Goal: Information Seeking & Learning: Learn about a topic

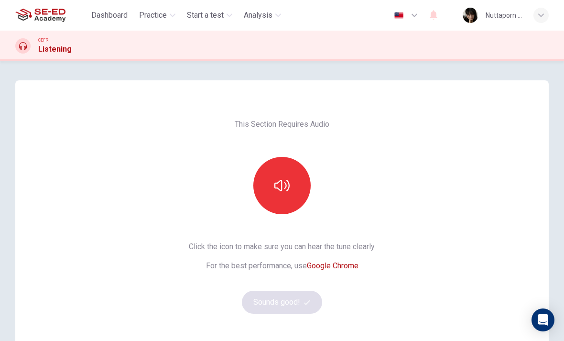
click at [303, 187] on button "button" at bounding box center [281, 185] width 57 height 57
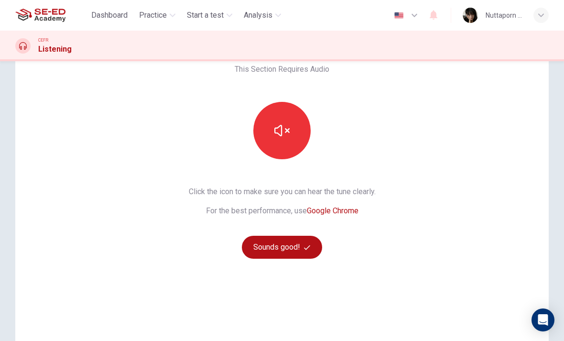
scroll to position [56, 0]
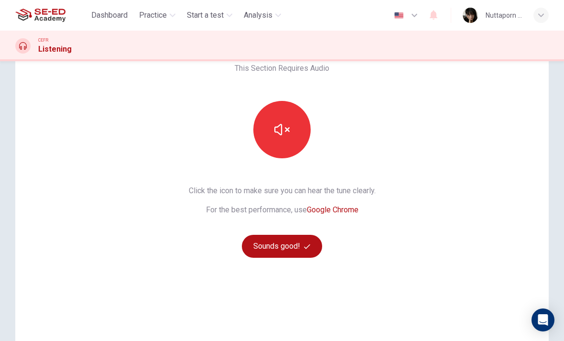
click at [298, 239] on button "Sounds good!" at bounding box center [282, 246] width 80 height 23
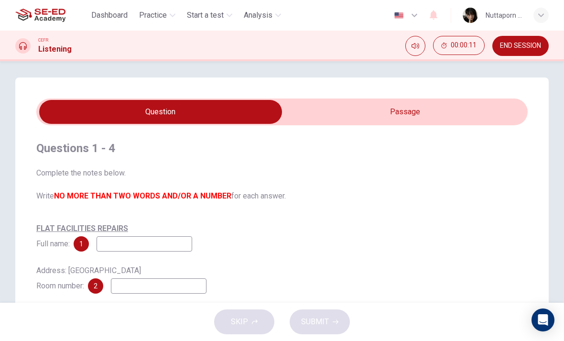
scroll to position [2, 0]
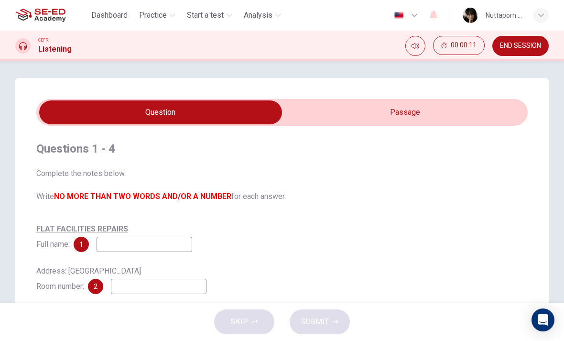
click at [494, 110] on input "checkbox" at bounding box center [160, 112] width 737 height 24
checkbox input "true"
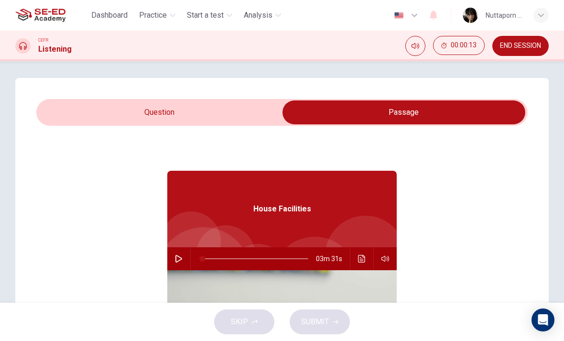
click at [186, 256] on button "button" at bounding box center [178, 258] width 15 height 23
type input "0"
click at [247, 107] on input "checkbox" at bounding box center [403, 112] width 737 height 24
checkbox input "false"
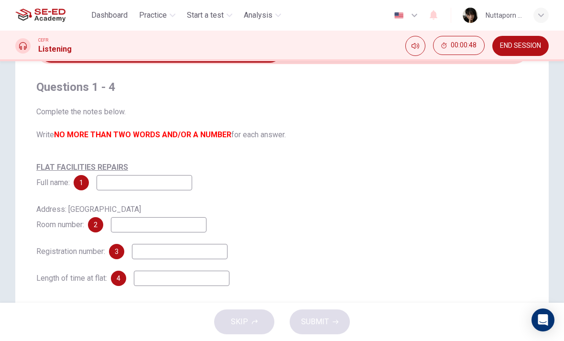
scroll to position [66, 0]
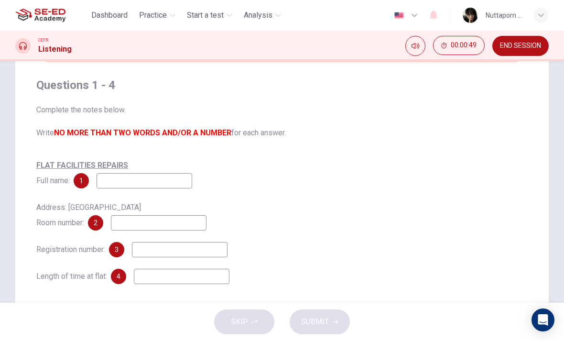
click at [112, 183] on input at bounding box center [145, 180] width 96 height 15
type input "[PERSON_NAME]"
click at [323, 138] on span "Complete the notes below. Write NO MORE THAN TWO WORDS AND/OR A NUMBER for each…" at bounding box center [281, 121] width 491 height 34
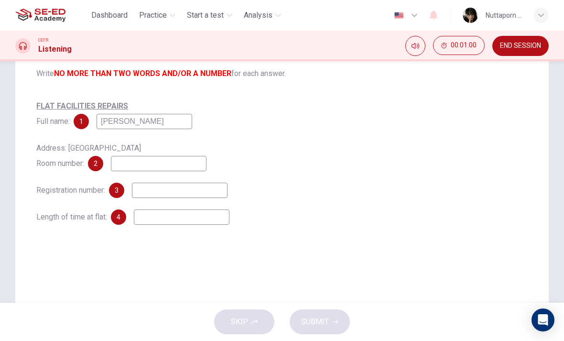
scroll to position [126, 0]
click at [158, 162] on input at bounding box center [159, 162] width 96 height 15
click at [245, 134] on div "FLAT FACILITIES REPAIRS Full name: 1 [PERSON_NAME] Address: International house…" at bounding box center [281, 161] width 491 height 126
click at [171, 190] on input at bounding box center [180, 189] width 96 height 15
click at [157, 217] on input at bounding box center [182, 216] width 96 height 15
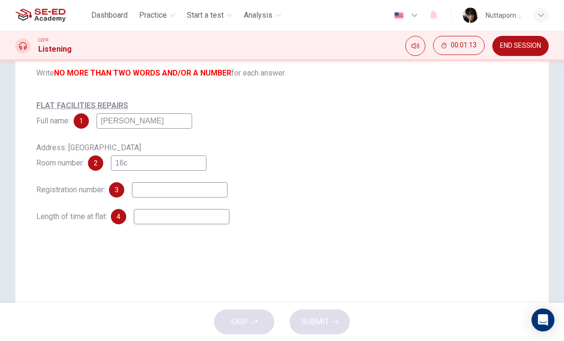
click at [155, 197] on input at bounding box center [180, 189] width 96 height 15
click at [180, 162] on input "16c" at bounding box center [159, 162] width 96 height 15
type input "16C"
click at [281, 147] on div "Address: International house Room number: 2 16C" at bounding box center [281, 155] width 491 height 31
click at [213, 190] on input at bounding box center [180, 189] width 96 height 15
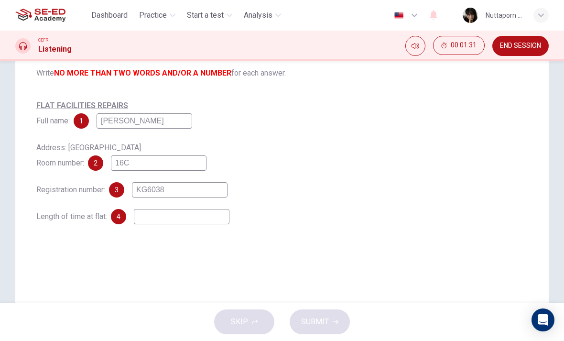
type input "KG6038"
click at [309, 138] on div "FLAT FACILITIES REPAIRS Full name: 1 [PERSON_NAME] Address: International house…" at bounding box center [281, 161] width 491 height 126
click at [211, 204] on div "FLAT FACILITIES REPAIRS Full name: 1 [PERSON_NAME] Address: International house…" at bounding box center [281, 161] width 491 height 126
click at [210, 222] on input at bounding box center [182, 216] width 96 height 15
type input "1 year"
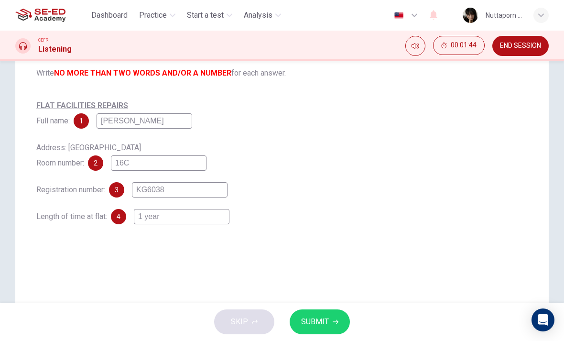
click at [318, 130] on div "FLAT FACILITIES REPAIRS Full name: 1 [PERSON_NAME] Address: International house…" at bounding box center [281, 161] width 491 height 126
click at [331, 320] on button "SUBMIT" at bounding box center [320, 321] width 60 height 25
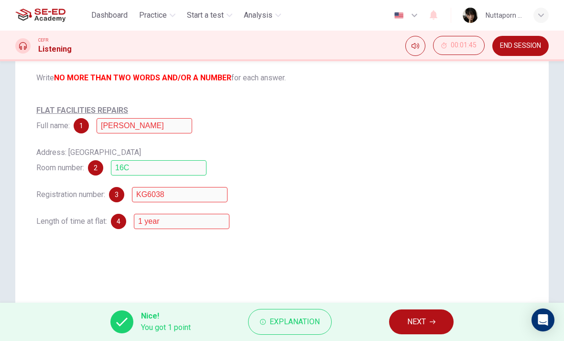
scroll to position [109, 0]
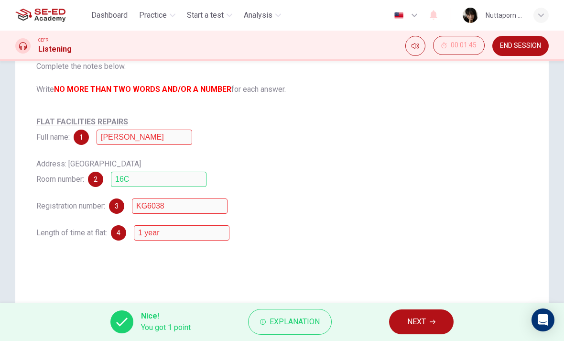
click at [317, 321] on span "Explanation" at bounding box center [295, 321] width 50 height 13
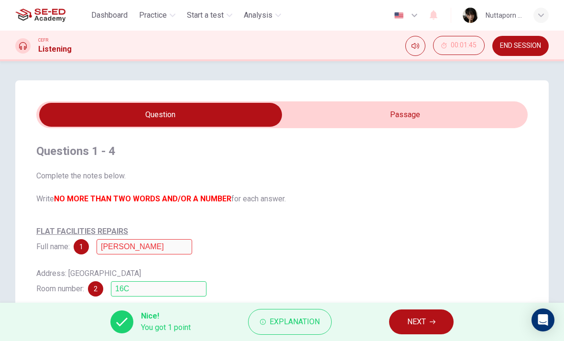
scroll to position [0, 0]
click at [378, 112] on input "checkbox" at bounding box center [160, 115] width 737 height 24
checkbox input "true"
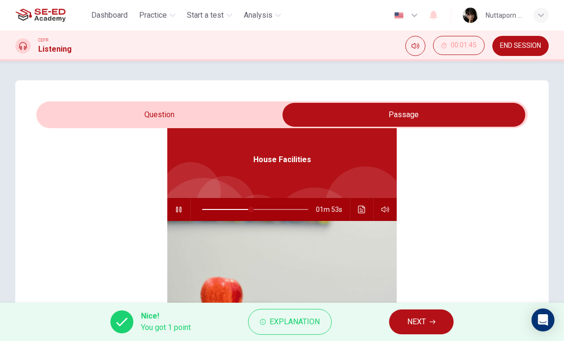
scroll to position [52, 0]
click at [186, 207] on button "button" at bounding box center [178, 208] width 15 height 23
type input "46"
click at [222, 106] on input "checkbox" at bounding box center [403, 115] width 737 height 24
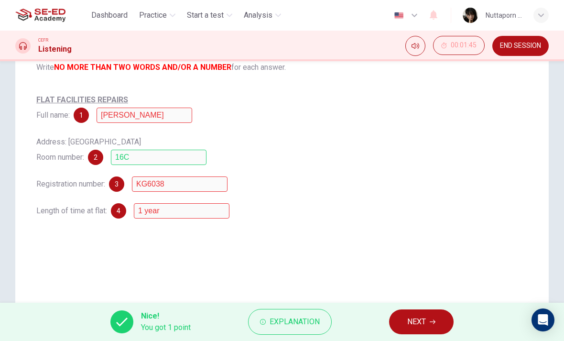
scroll to position [133, 0]
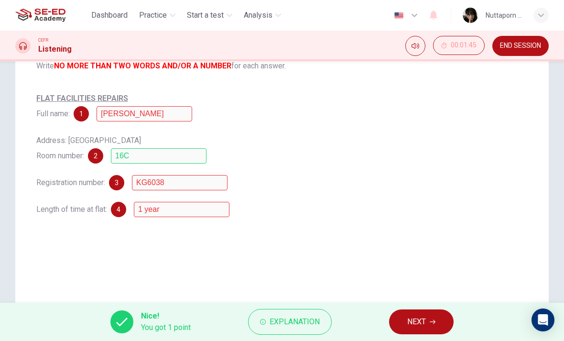
click at [294, 311] on button "Explanation" at bounding box center [290, 322] width 84 height 26
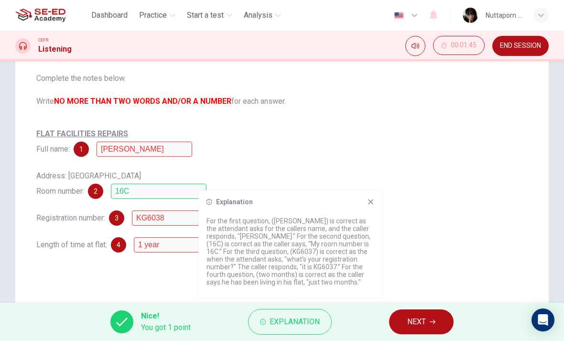
scroll to position [99, 0]
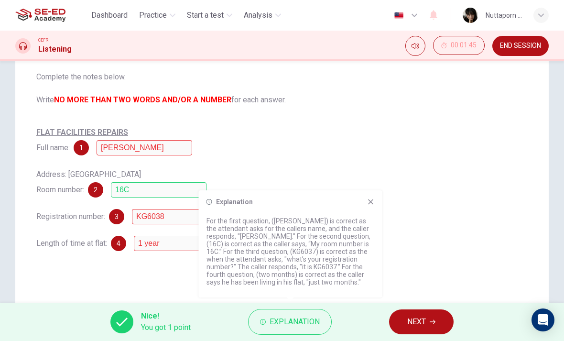
click at [421, 322] on span "NEXT" at bounding box center [416, 321] width 19 height 13
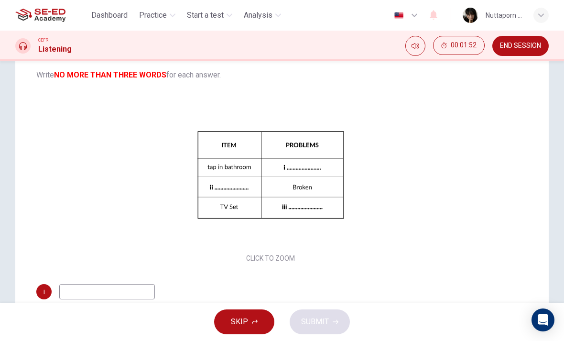
scroll to position [0, 0]
click at [288, 180] on button "Click to Zoom" at bounding box center [270, 182] width 83 height 23
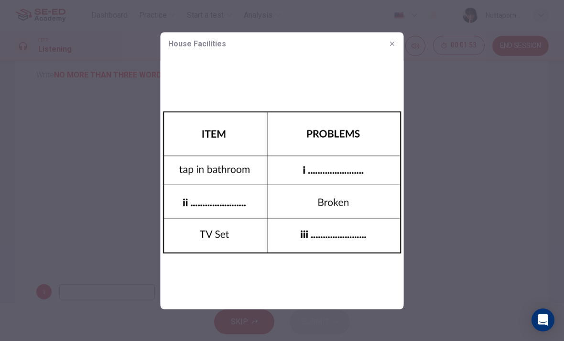
click at [314, 183] on img at bounding box center [282, 182] width 243 height 254
click at [390, 38] on button "button" at bounding box center [392, 43] width 15 height 15
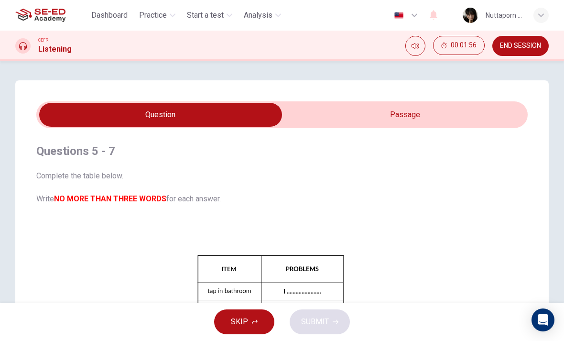
click at [424, 119] on input "checkbox" at bounding box center [160, 115] width 737 height 24
checkbox input "true"
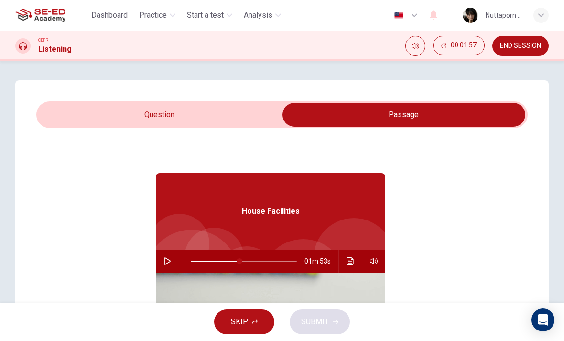
click at [173, 257] on button "button" at bounding box center [167, 260] width 15 height 23
type input "47"
click at [259, 105] on input "checkbox" at bounding box center [403, 115] width 737 height 24
checkbox input "false"
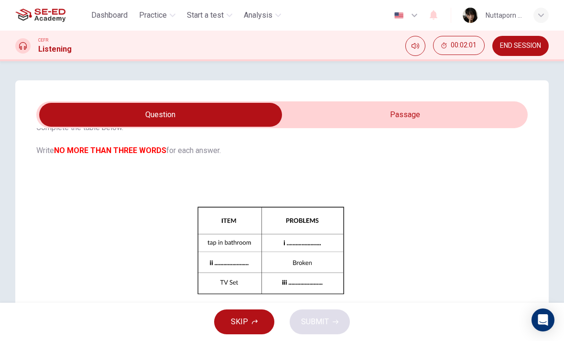
click at [560, 65] on div "Questions 5 - 7 Complete the table below. Write NO MORE THAN THREE WORDS for ea…" at bounding box center [282, 181] width 564 height 241
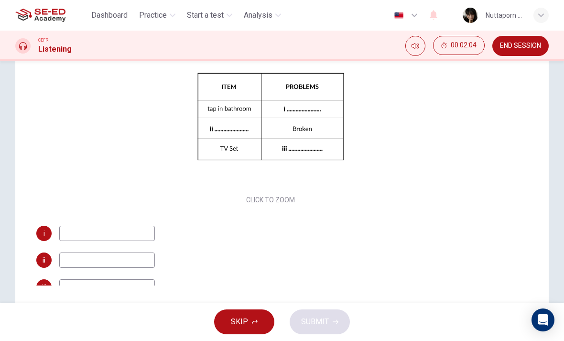
scroll to position [22, 0]
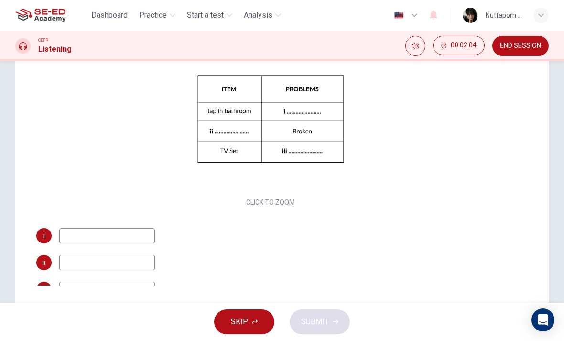
click at [69, 234] on input at bounding box center [107, 235] width 96 height 15
click at [78, 267] on input at bounding box center [107, 262] width 96 height 15
type input "S"
click at [66, 231] on input at bounding box center [107, 235] width 96 height 15
click at [68, 266] on input at bounding box center [107, 262] width 96 height 15
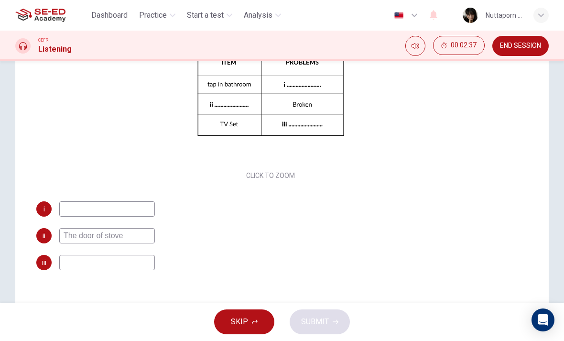
scroll to position [48, 0]
type input "The door of stove"
click at [133, 258] on input at bounding box center [107, 262] width 96 height 15
type input "No sound"
click at [154, 237] on input "The door of stove" at bounding box center [107, 235] width 96 height 15
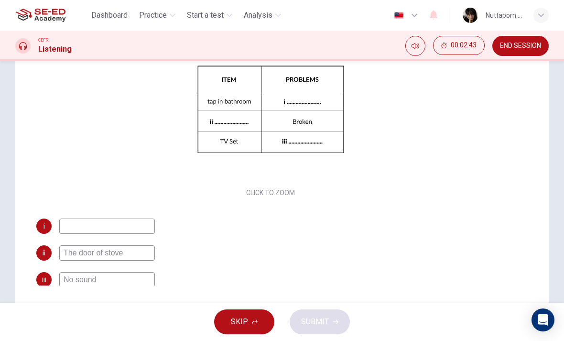
scroll to position [33, 0]
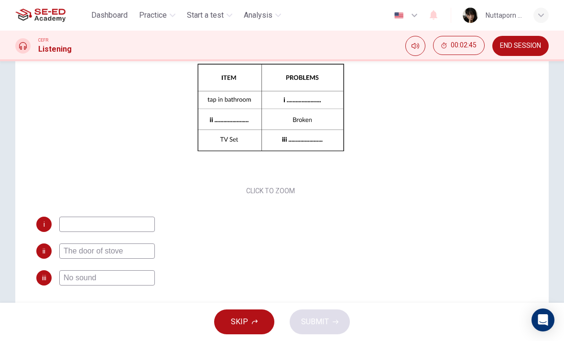
click at [373, 138] on div "Click to Zoom" at bounding box center [270, 114] width 468 height 165
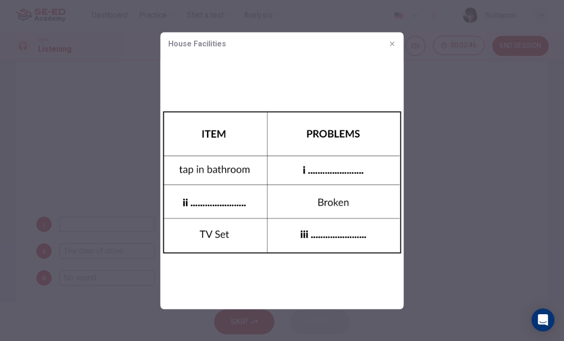
click at [388, 53] on div "House Facilities" at bounding box center [282, 43] width 243 height 23
click at [379, 50] on div "House Facilities" at bounding box center [282, 43] width 243 height 23
click at [386, 43] on button "button" at bounding box center [392, 43] width 15 height 15
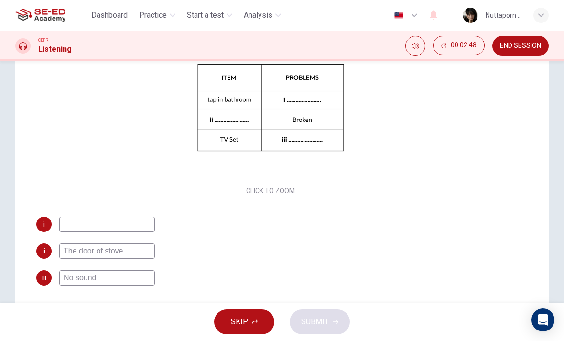
click at [130, 223] on input at bounding box center [107, 223] width 96 height 15
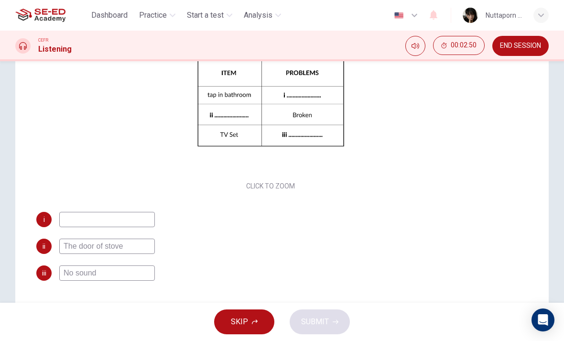
scroll to position [39, 0]
click at [529, 95] on div "Questions 5 - 7 Complete the table below. Write NO MORE THAN THREE WORDS for ea…" at bounding box center [281, 114] width 533 height 384
click at [136, 220] on input at bounding box center [107, 218] width 96 height 15
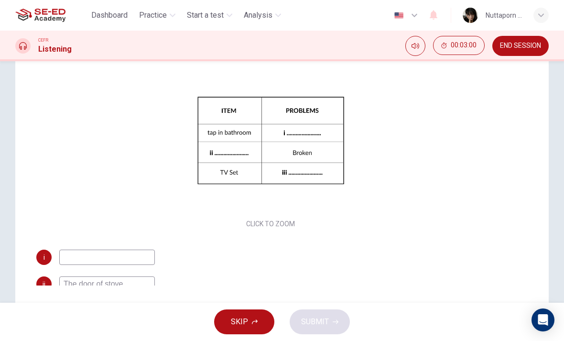
scroll to position [0, 0]
click at [401, 101] on div "Click to Zoom" at bounding box center [270, 147] width 468 height 165
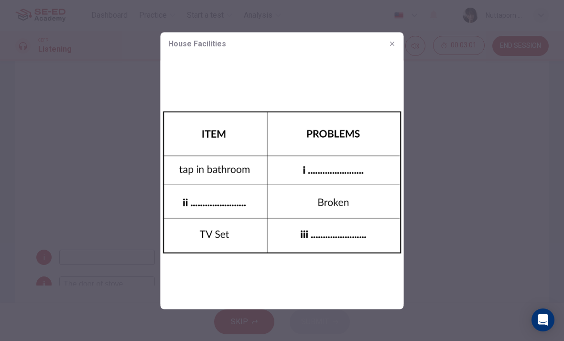
click at [393, 49] on button "button" at bounding box center [392, 43] width 15 height 15
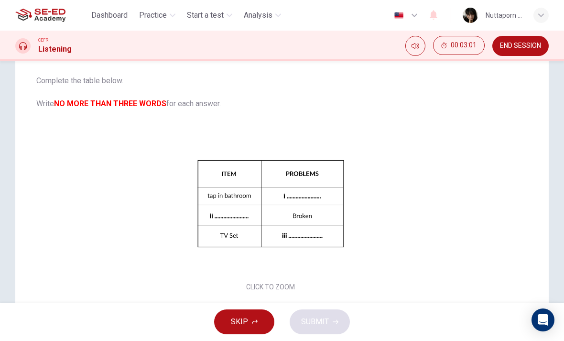
type input "77"
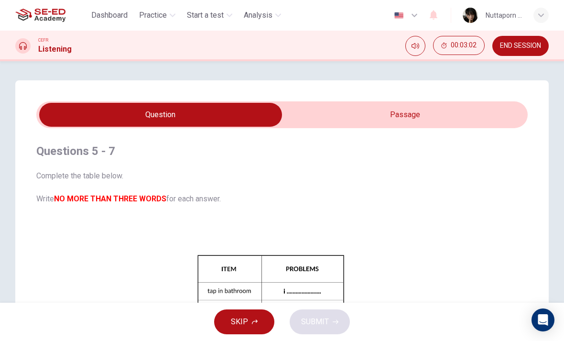
click at [460, 118] on input "checkbox" at bounding box center [160, 115] width 737 height 24
checkbox input "true"
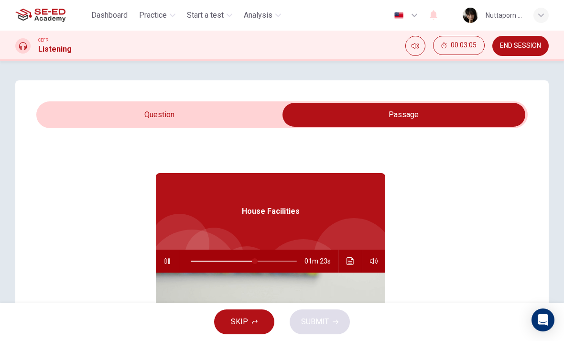
click at [346, 261] on button "Click to see the audio transcription" at bounding box center [350, 260] width 15 height 23
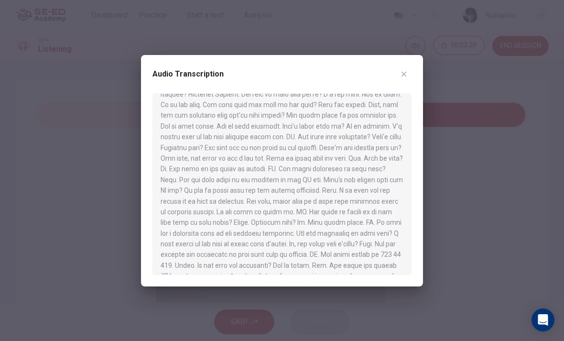
scroll to position [99, 0]
click at [410, 68] on div "Audio Transcription" at bounding box center [281, 79] width 259 height 27
click at [407, 67] on button "button" at bounding box center [403, 73] width 15 height 15
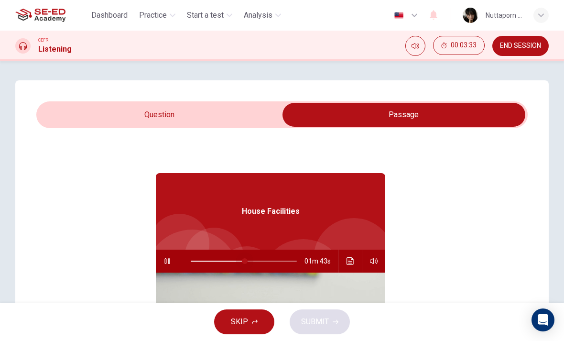
click at [245, 258] on span at bounding box center [245, 261] width 6 height 6
click at [235, 258] on span at bounding box center [234, 261] width 6 height 6
click at [220, 258] on span at bounding box center [219, 261] width 6 height 6
type input "28"
click at [250, 116] on input "checkbox" at bounding box center [403, 115] width 737 height 24
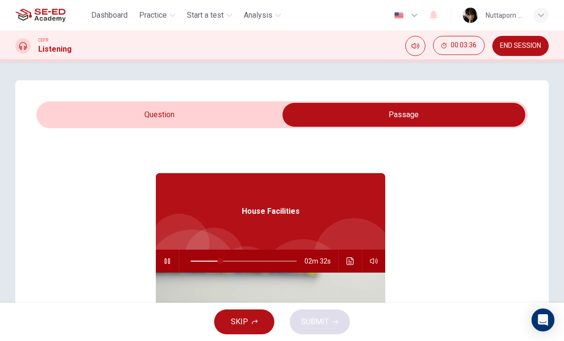
checkbox input "false"
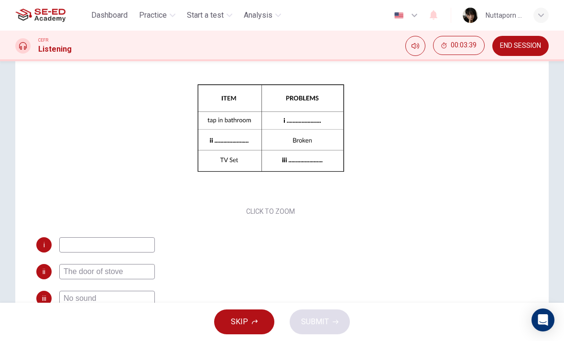
scroll to position [123, 0]
click at [140, 242] on input at bounding box center [107, 243] width 96 height 15
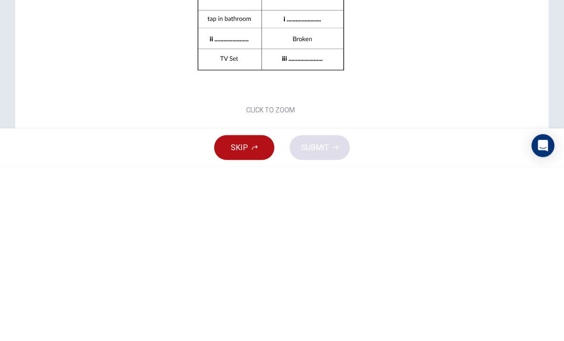
scroll to position [119, 0]
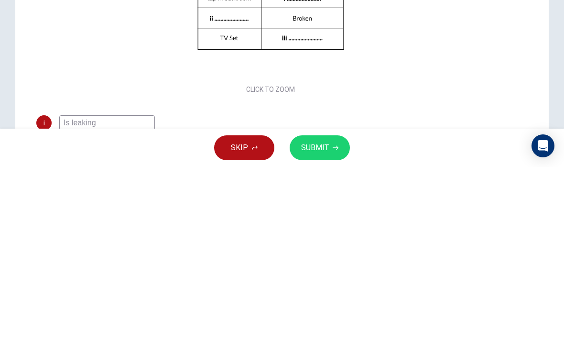
type input "Is leaking"
click at [419, 103] on div "Questions 5 - 7 Complete the table below. Write NO MORE THAN THREE WORDS for ea…" at bounding box center [270, 192] width 468 height 364
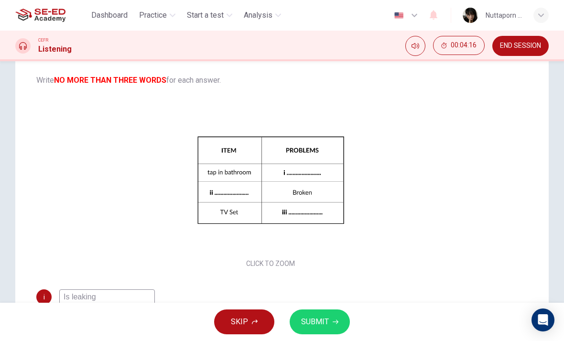
click at [313, 314] on button "SUBMIT" at bounding box center [320, 321] width 60 height 25
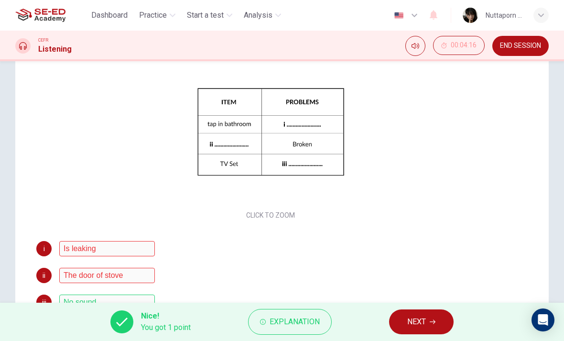
scroll to position [181, 0]
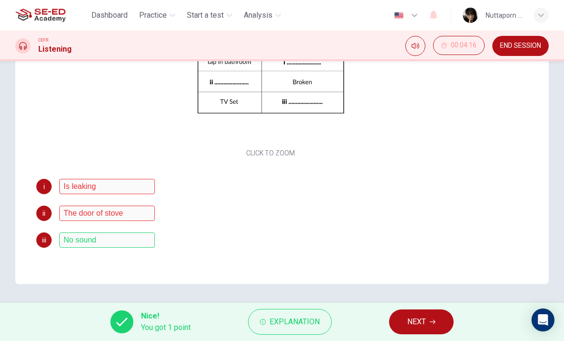
click at [287, 318] on span "Explanation" at bounding box center [295, 321] width 50 height 13
click at [402, 65] on div "Click to Zoom" at bounding box center [270, 77] width 468 height 165
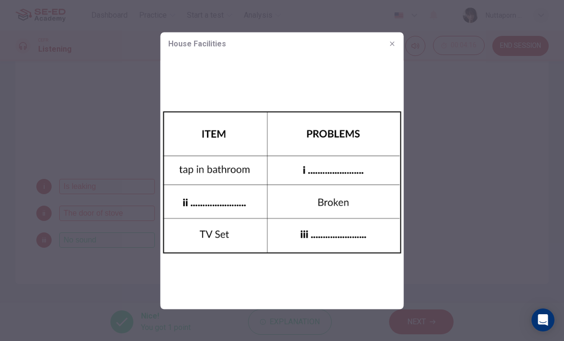
click at [398, 89] on img at bounding box center [282, 182] width 243 height 254
click at [388, 45] on button "button" at bounding box center [392, 43] width 15 height 15
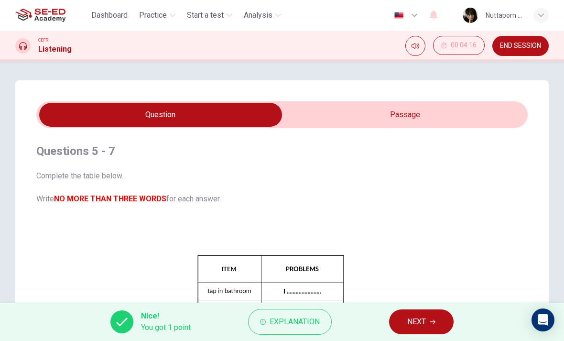
scroll to position [0, 0]
click at [325, 106] on input "checkbox" at bounding box center [160, 115] width 737 height 24
checkbox input "true"
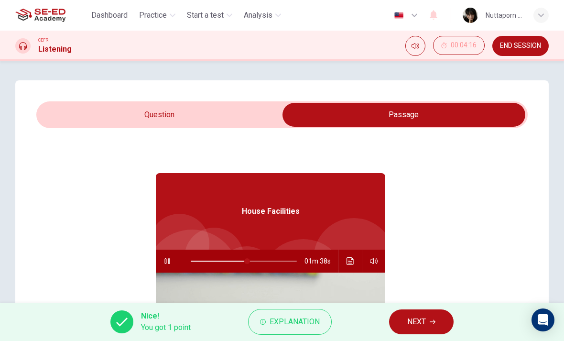
click at [164, 256] on button "button" at bounding box center [167, 260] width 15 height 23
type input "54"
click at [238, 95] on div "Questions 5 - 7 Complete the table below. Write NO MORE THAN THREE WORDS for ea…" at bounding box center [281, 272] width 533 height 384
click at [222, 126] on input "checkbox" at bounding box center [403, 115] width 737 height 24
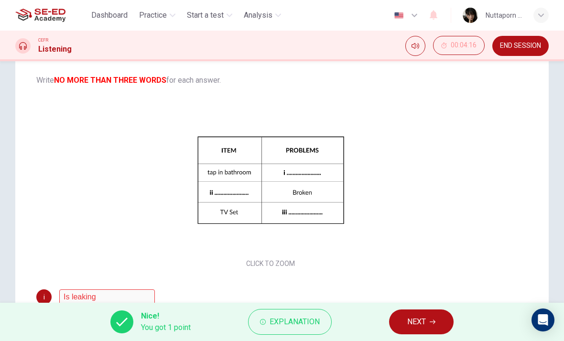
scroll to position [181, 0]
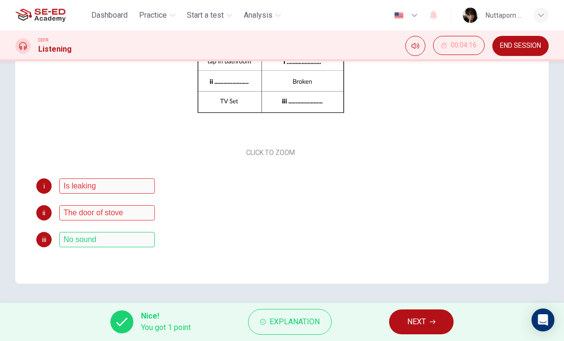
click at [299, 326] on span "Explanation" at bounding box center [295, 321] width 50 height 13
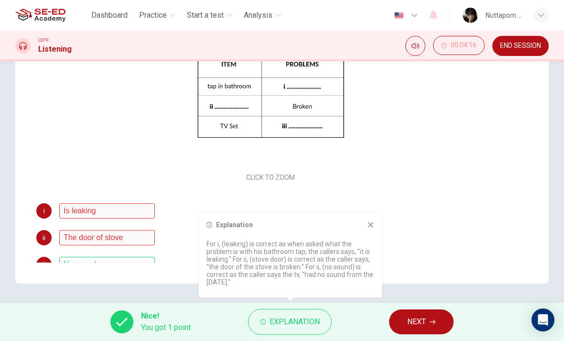
scroll to position [22, 0]
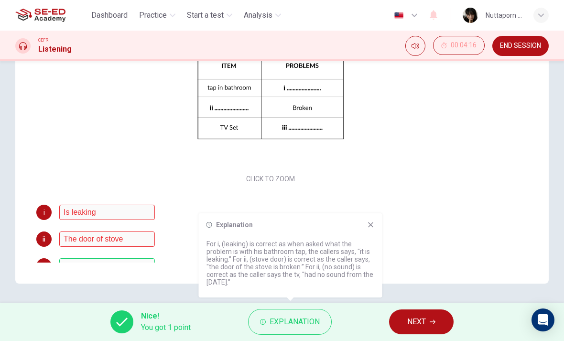
click at [439, 324] on button "NEXT" at bounding box center [421, 321] width 65 height 25
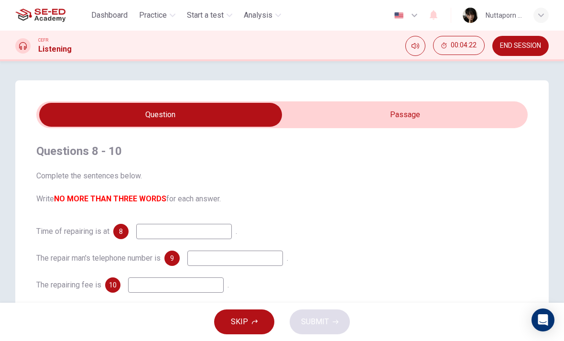
scroll to position [0, 0]
click at [358, 123] on input "checkbox" at bounding box center [160, 115] width 737 height 24
checkbox input "true"
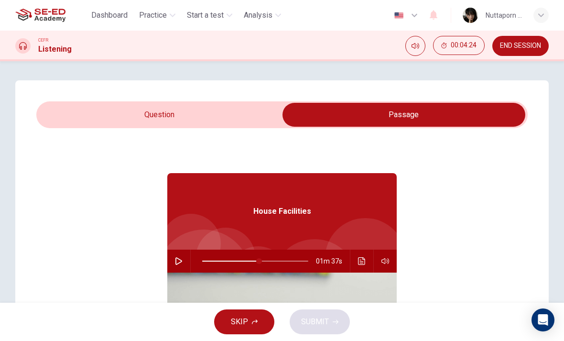
click at [180, 257] on icon "button" at bounding box center [179, 261] width 8 height 8
type input "54"
click at [244, 120] on input "checkbox" at bounding box center [403, 115] width 737 height 24
checkbox input "false"
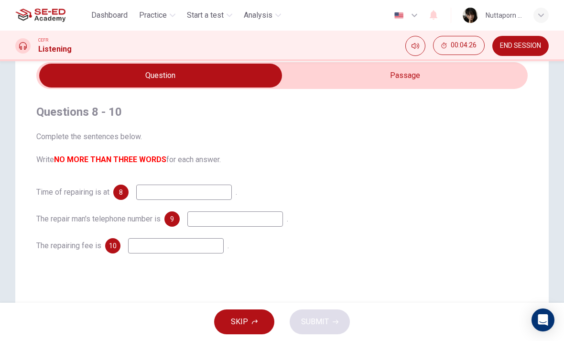
scroll to position [44, 0]
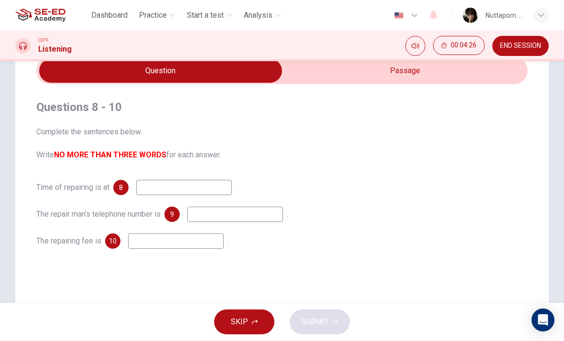
click at [205, 190] on input at bounding box center [184, 187] width 96 height 15
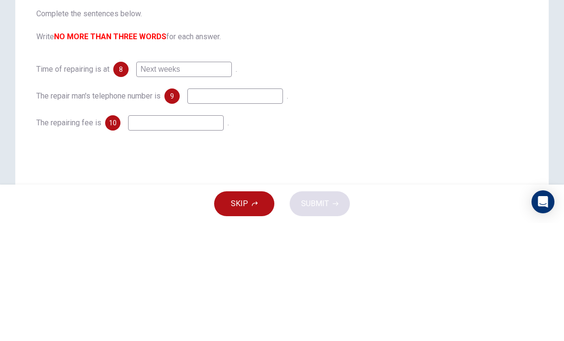
click at [301, 206] on div "The repair man's telephone number is 9 ." at bounding box center [281, 213] width 491 height 15
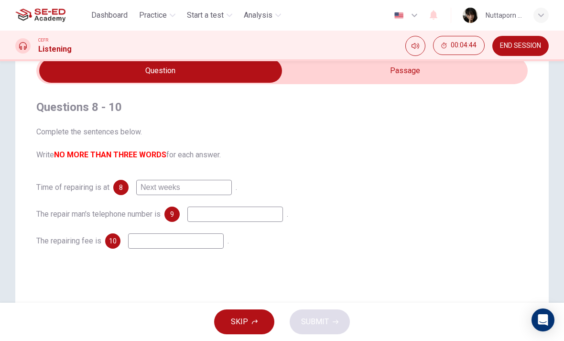
click at [253, 222] on input at bounding box center [235, 213] width 96 height 15
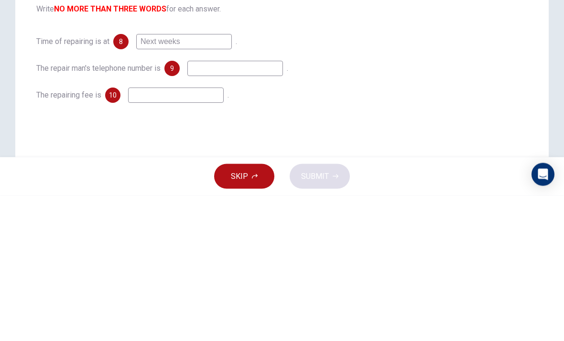
click at [197, 233] on input at bounding box center [176, 240] width 96 height 15
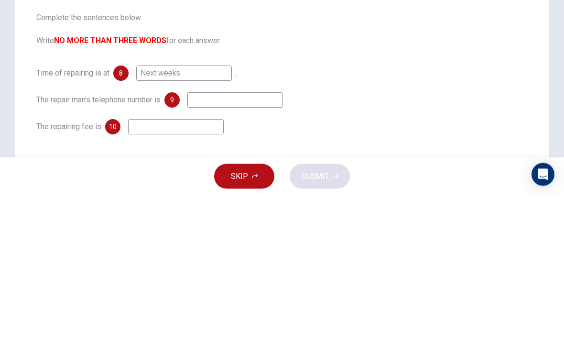
scroll to position [14, 0]
click at [218, 210] on input "Next weeks" at bounding box center [184, 217] width 96 height 15
type input "N"
click at [443, 210] on div "Time of repairing is at 8 . The repair man's telephone number is 9 . The repair…" at bounding box center [281, 244] width 491 height 69
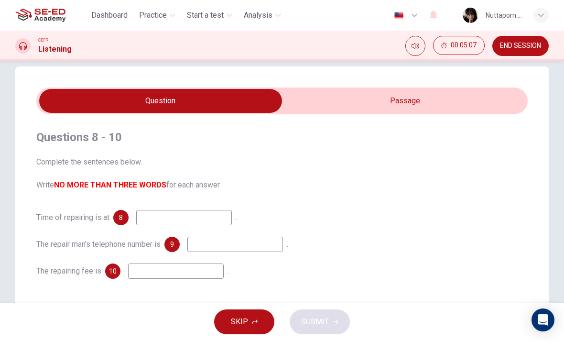
click at [151, 208] on div "Questions 8 - 10 Complete the sentences below. Write NO MORE THAN THREE WORDS f…" at bounding box center [281, 204] width 491 height 180
click at [152, 206] on div "Questions 8 - 10 Complete the sentences below. Write NO MORE THAN THREE WORDS f…" at bounding box center [281, 204] width 491 height 180
click at [157, 216] on input at bounding box center [184, 217] width 96 height 15
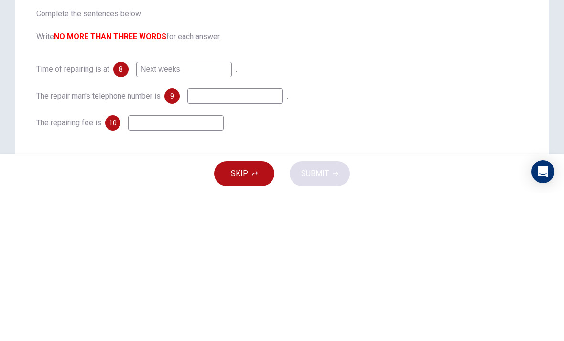
click at [275, 237] on input at bounding box center [235, 244] width 96 height 15
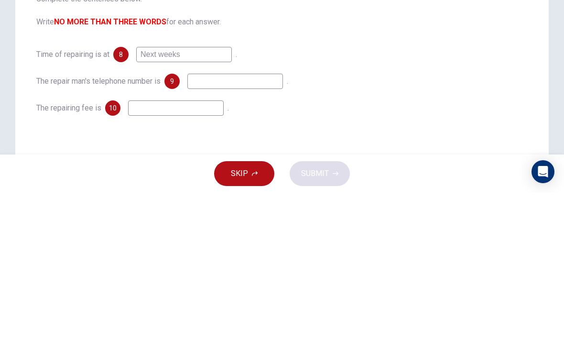
scroll to position [17, 0]
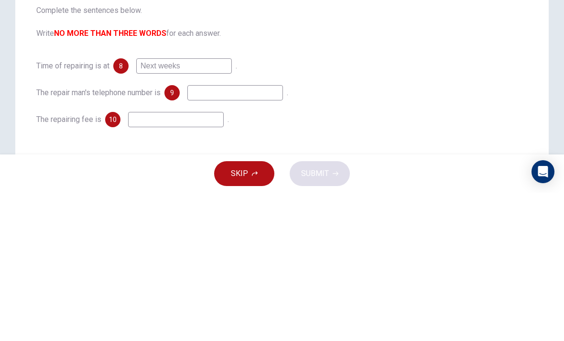
click at [220, 206] on input "Next weeks" at bounding box center [184, 213] width 96 height 15
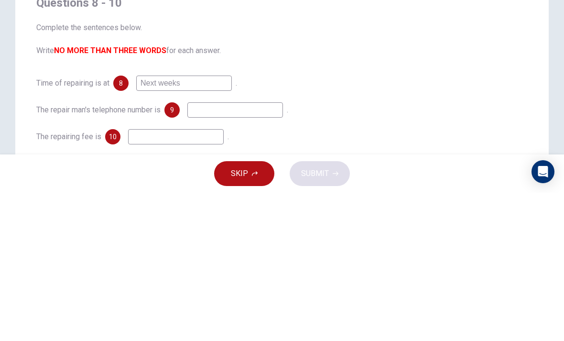
scroll to position [0, 0]
click at [184, 224] on input "Next weeks" at bounding box center [184, 231] width 96 height 15
click at [189, 224] on div "Time of repairing is at 8 Next weeks . The repair man's telephone number is 9 .…" at bounding box center [281, 258] width 491 height 69
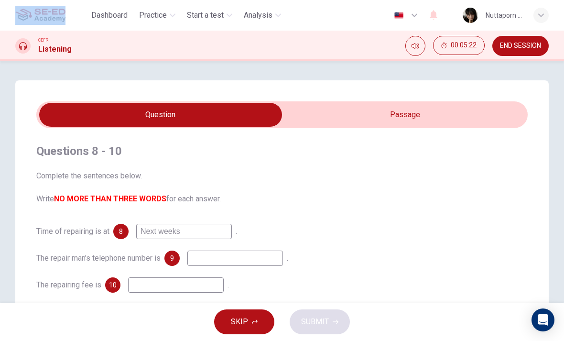
click at [193, 225] on input "Next weeks" at bounding box center [184, 231] width 96 height 15
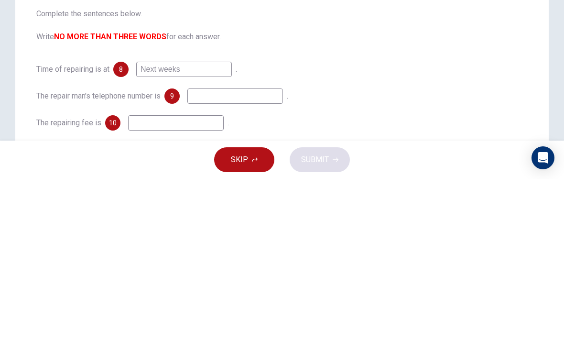
click at [201, 224] on input "Next weeks" at bounding box center [184, 231] width 96 height 15
type input "N"
type input "t"
type input "5"
type input "to"
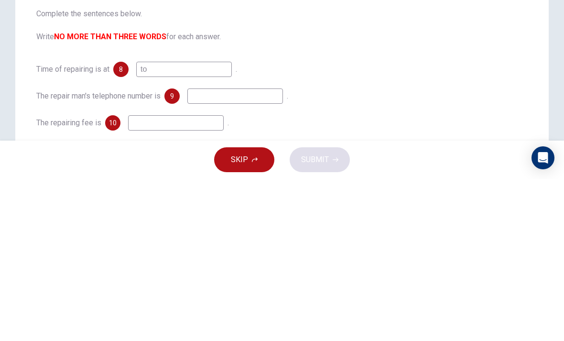
click at [272, 250] on input at bounding box center [235, 257] width 96 height 15
type input "y"
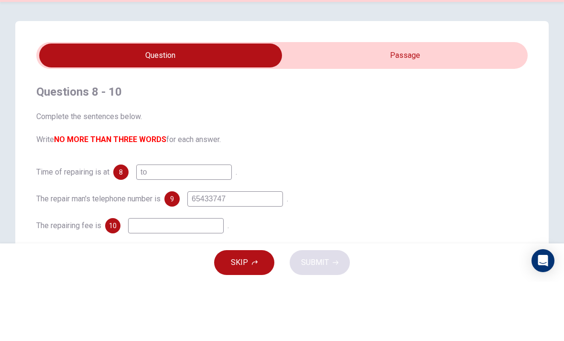
type input "65433747"
click at [402, 103] on input "checkbox" at bounding box center [160, 115] width 737 height 24
checkbox input "true"
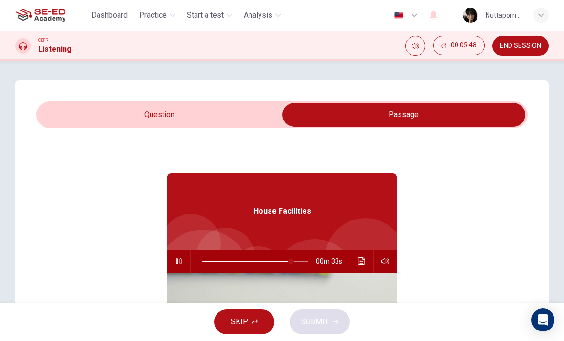
click at [292, 264] on span at bounding box center [291, 261] width 6 height 6
type input "84"
click at [229, 119] on input "checkbox" at bounding box center [403, 115] width 737 height 24
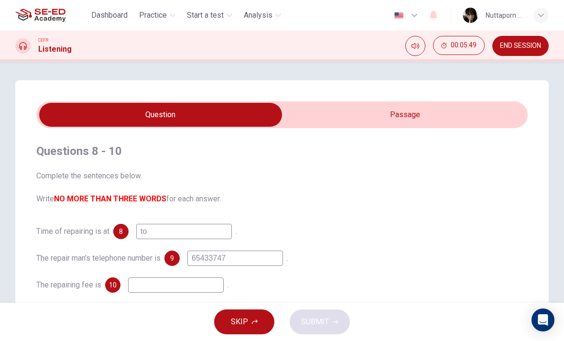
click at [368, 105] on input "checkbox" at bounding box center [160, 115] width 737 height 24
checkbox input "true"
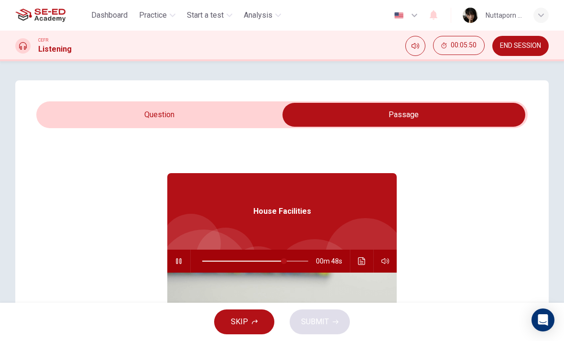
click at [285, 259] on span at bounding box center [284, 261] width 6 height 6
type input "78"
click at [238, 125] on input "checkbox" at bounding box center [403, 115] width 737 height 24
checkbox input "false"
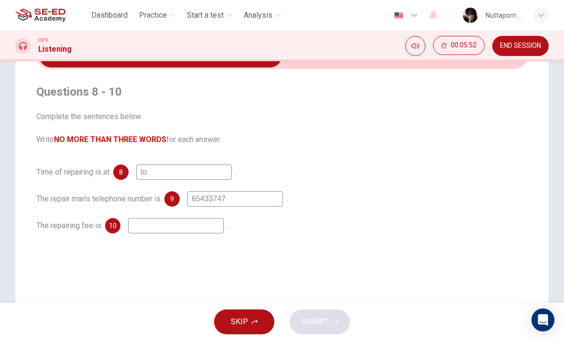
scroll to position [59, 0]
click at [215, 160] on div "Questions 8 - 10 Complete the sentences below. Write NO MORE THAN THREE WORDS f…" at bounding box center [281, 159] width 491 height 180
click at [208, 177] on input "to" at bounding box center [184, 171] width 96 height 15
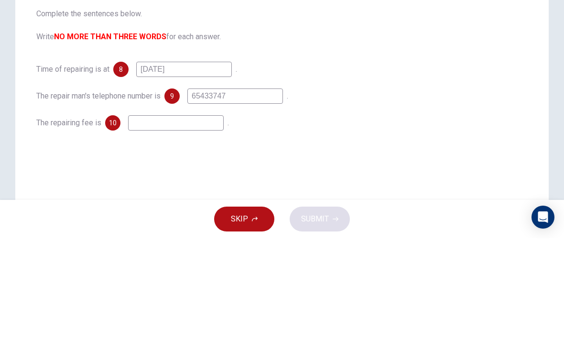
click at [216, 164] on input "[DATE]" at bounding box center [184, 171] width 96 height 15
click at [159, 164] on input "[DATE]" at bounding box center [184, 171] width 96 height 15
type input "5 o’clock"
click at [277, 191] on input "65433747" at bounding box center [235, 198] width 96 height 15
type input "654 33747"
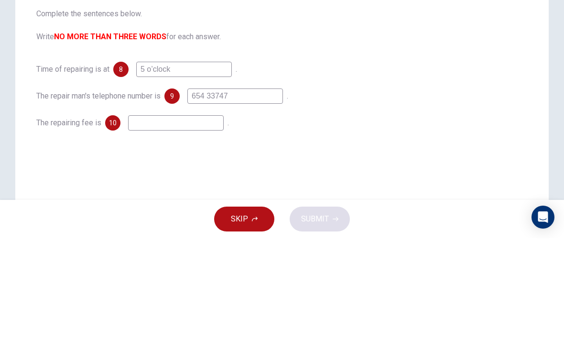
click at [407, 164] on div "Time of repairing is at 8 5 o’clock ." at bounding box center [281, 171] width 491 height 15
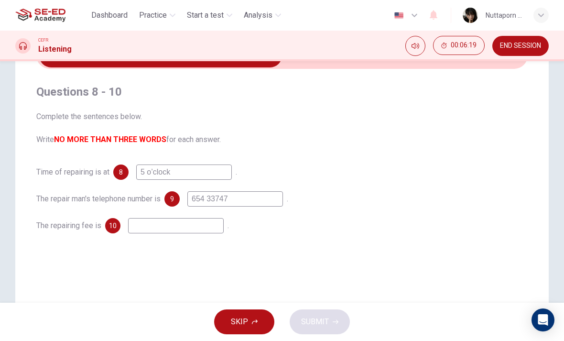
click at [213, 222] on input at bounding box center [176, 225] width 96 height 15
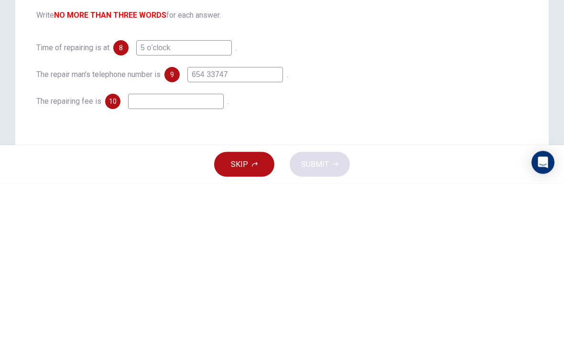
scroll to position [27, 0]
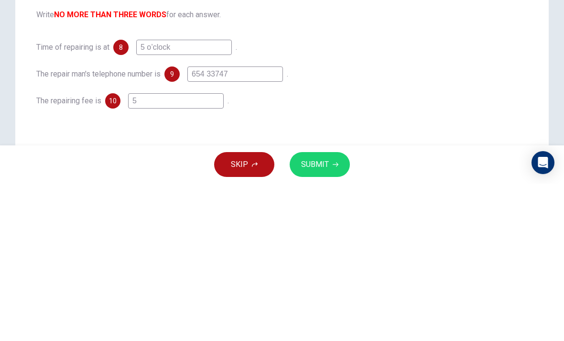
type input "5"
type input "F"
type input "Free"
click at [390, 250] on div "The repairing fee is 10 Free ." at bounding box center [281, 257] width 491 height 15
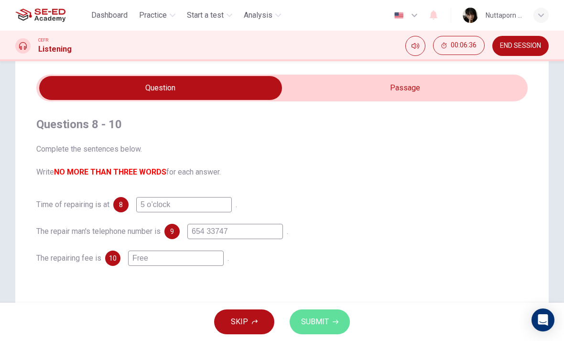
click at [336, 313] on button "SUBMIT" at bounding box center [320, 321] width 60 height 25
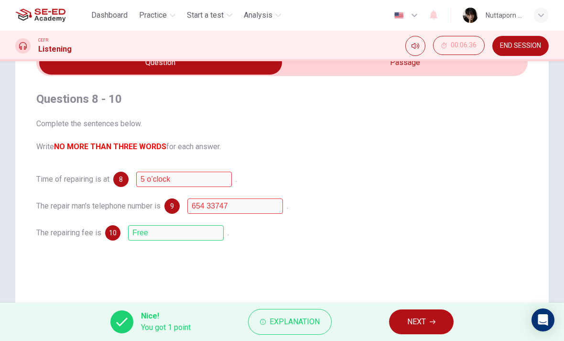
scroll to position [53, 0]
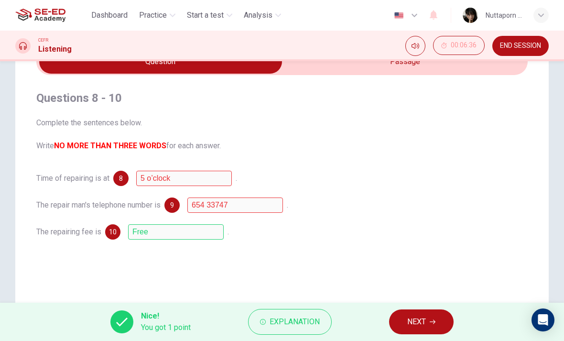
click at [308, 319] on span "Explanation" at bounding box center [295, 321] width 50 height 13
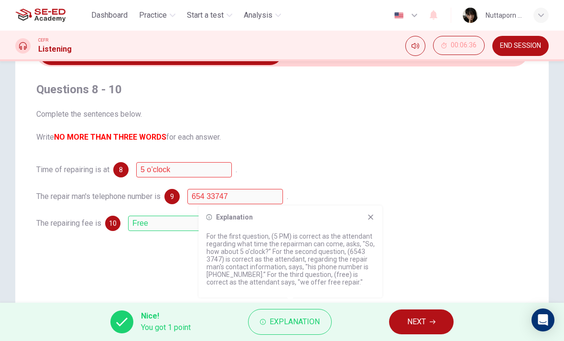
scroll to position [66, 0]
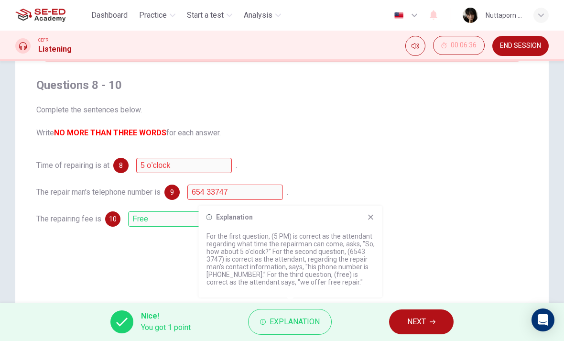
click at [427, 314] on button "NEXT" at bounding box center [421, 321] width 65 height 25
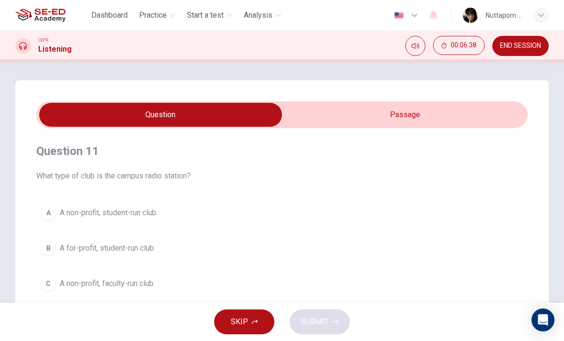
scroll to position [0, 0]
click at [508, 120] on input "checkbox" at bounding box center [160, 115] width 737 height 24
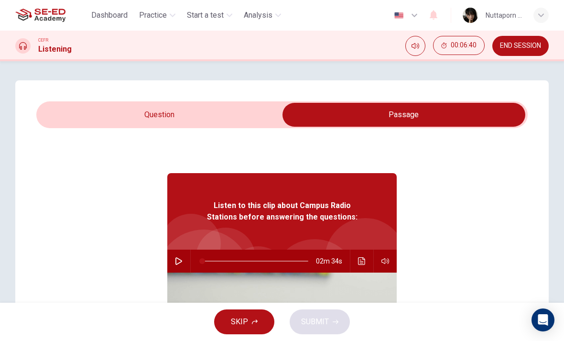
click at [175, 263] on icon "button" at bounding box center [179, 261] width 8 height 8
click at [263, 118] on input "checkbox" at bounding box center [403, 115] width 737 height 24
checkbox input "false"
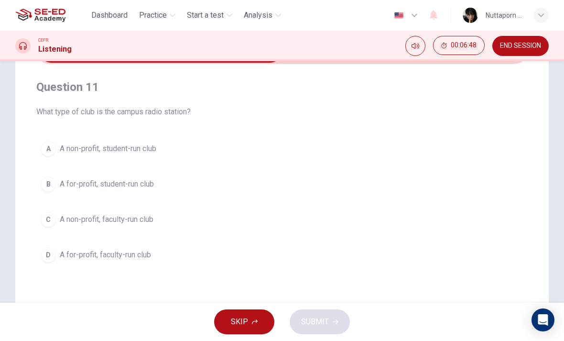
scroll to position [65, 0]
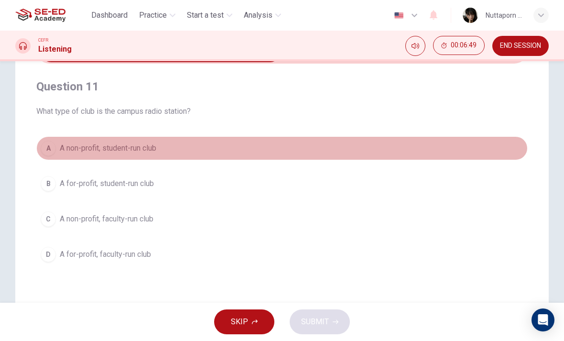
click at [363, 150] on button "A A non-profit, student-run club" at bounding box center [281, 148] width 491 height 24
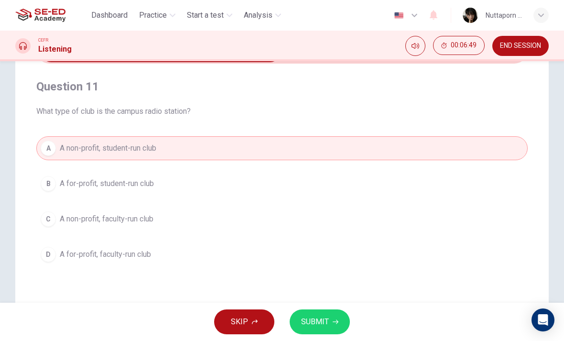
click at [335, 145] on button "A A non-profit, student-run club" at bounding box center [281, 148] width 491 height 24
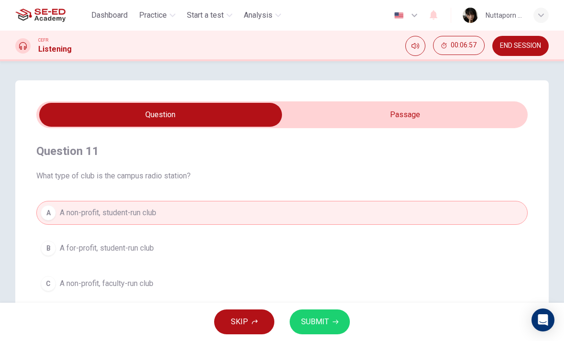
type input "11"
click at [455, 123] on input "checkbox" at bounding box center [160, 115] width 737 height 24
checkbox input "true"
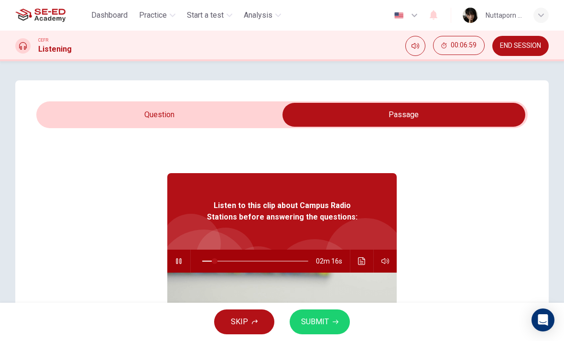
type input "0"
click at [248, 122] on input "checkbox" at bounding box center [403, 115] width 737 height 24
checkbox input "false"
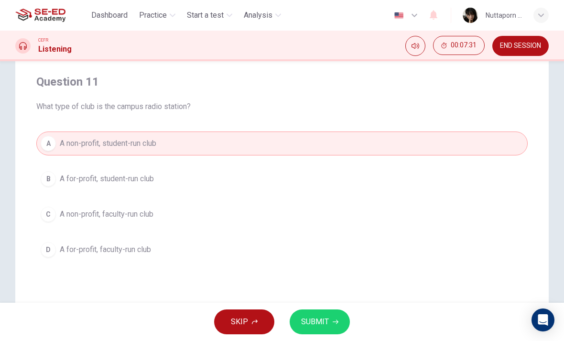
scroll to position [71, 0]
click at [342, 321] on button "SUBMIT" at bounding box center [320, 321] width 60 height 25
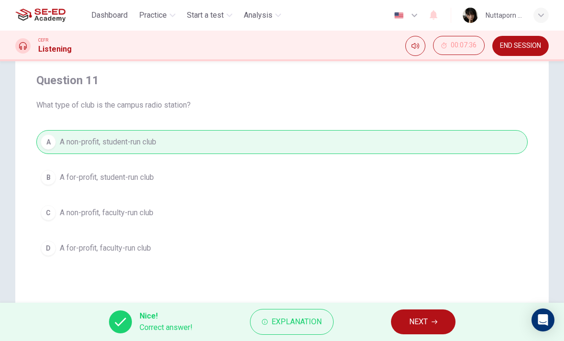
click at [442, 314] on button "NEXT" at bounding box center [423, 321] width 65 height 25
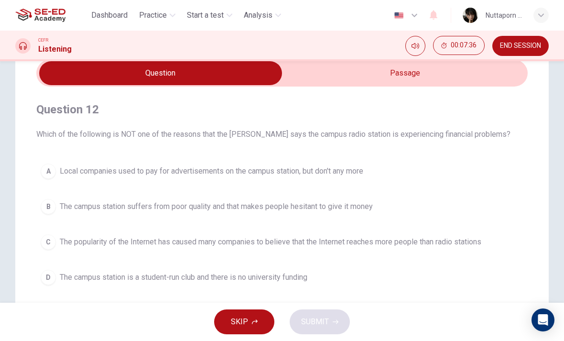
scroll to position [21, 0]
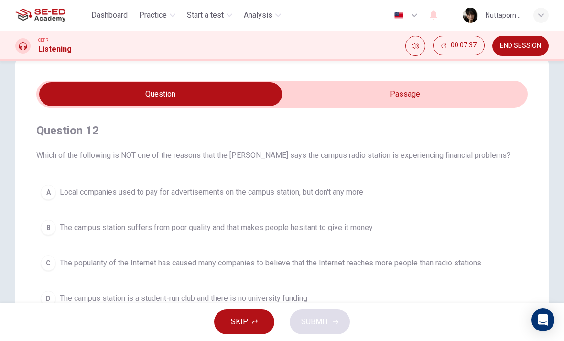
type input "27"
click at [497, 97] on input "checkbox" at bounding box center [160, 94] width 737 height 24
checkbox input "true"
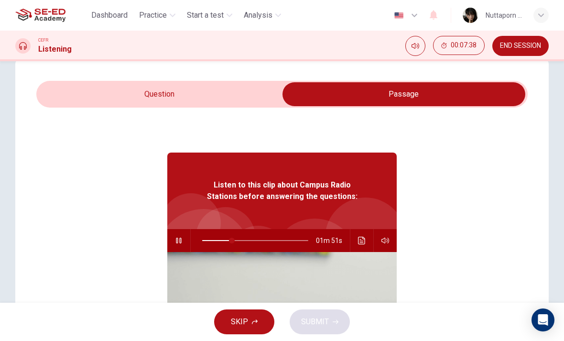
click at [176, 247] on button "button" at bounding box center [178, 240] width 15 height 23
type input "28"
click at [224, 101] on input "checkbox" at bounding box center [403, 94] width 737 height 24
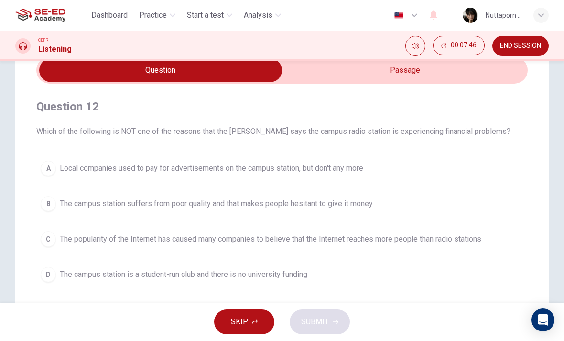
scroll to position [46, 0]
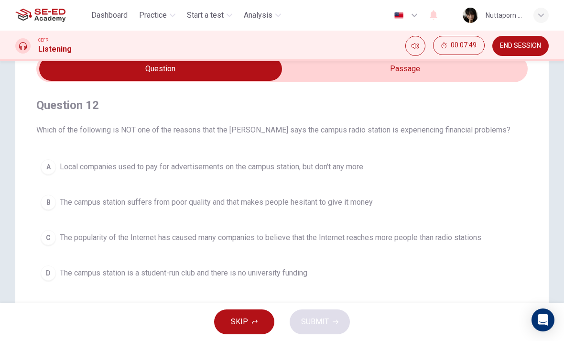
click at [486, 72] on input "checkbox" at bounding box center [160, 69] width 737 height 24
checkbox input "true"
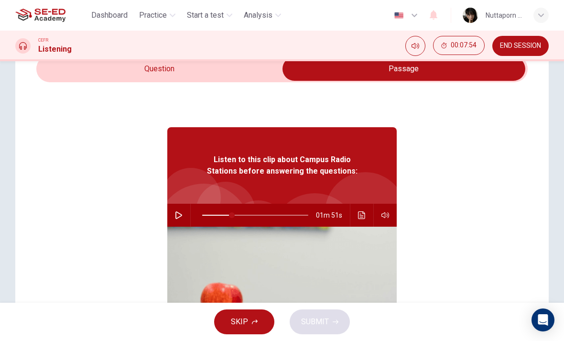
scroll to position [0, 0]
click at [219, 214] on span at bounding box center [216, 215] width 6 height 6
type input "16"
click at [183, 218] on button "button" at bounding box center [178, 215] width 15 height 23
click at [249, 72] on input "checkbox" at bounding box center [403, 69] width 737 height 24
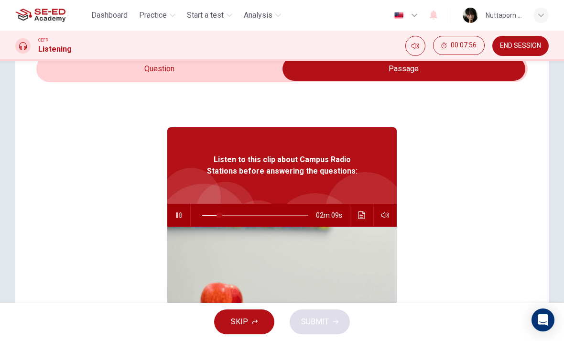
checkbox input "false"
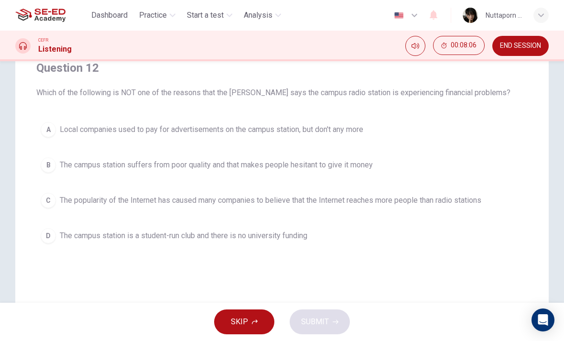
scroll to position [84, 0]
type input "29"
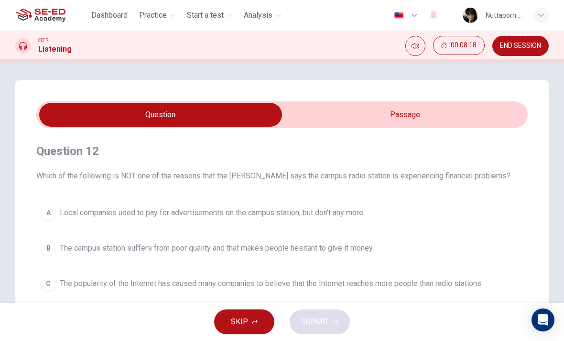
scroll to position [0, 0]
click at [360, 111] on input "checkbox" at bounding box center [160, 115] width 737 height 24
checkbox input "true"
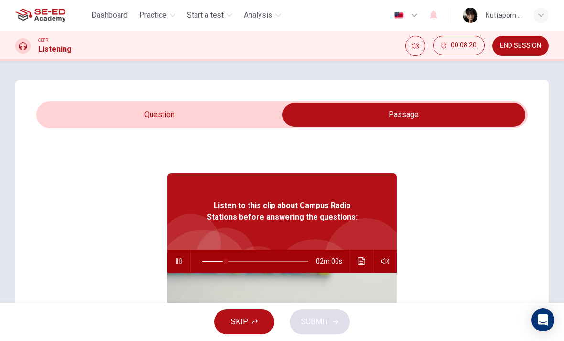
click at [227, 264] on span at bounding box center [226, 261] width 6 height 6
type input "18"
click at [222, 259] on span at bounding box center [221, 261] width 6 height 6
click at [185, 261] on button "button" at bounding box center [178, 260] width 15 height 23
click at [211, 120] on input "checkbox" at bounding box center [403, 115] width 737 height 24
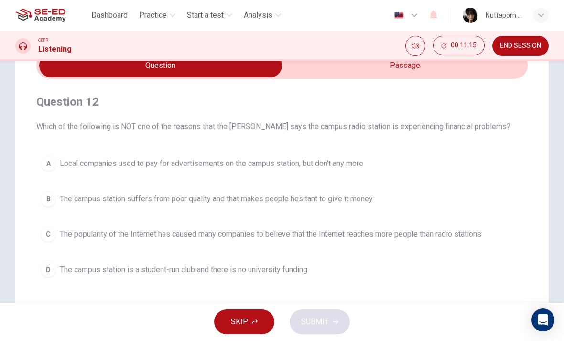
scroll to position [22, 0]
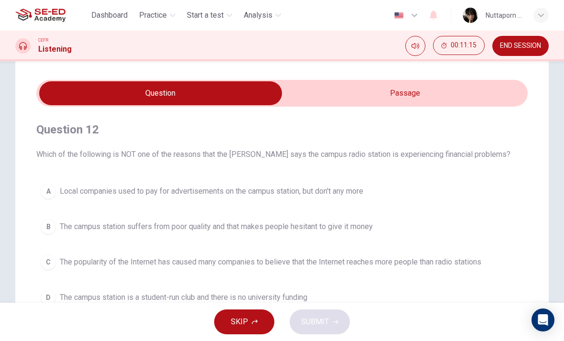
click at [471, 92] on input "checkbox" at bounding box center [160, 93] width 737 height 24
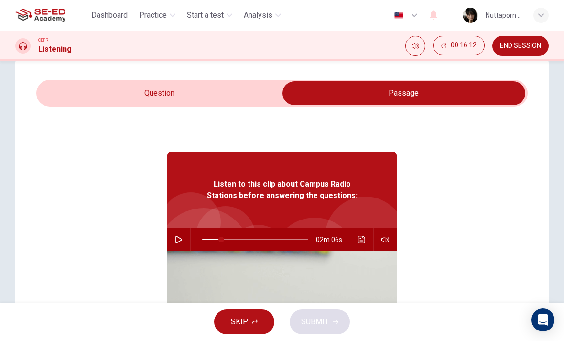
click at [182, 241] on icon "button" at bounding box center [179, 240] width 8 height 8
click at [257, 99] on input "checkbox" at bounding box center [403, 93] width 737 height 24
checkbox input "false"
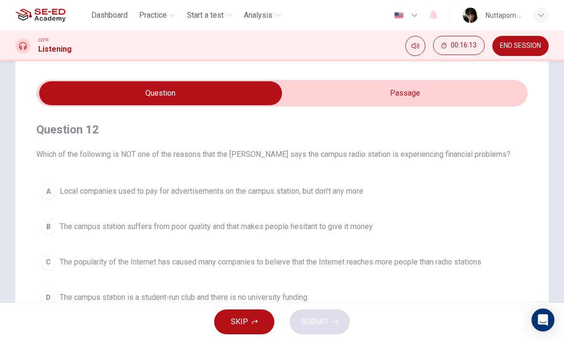
type input "19"
click at [364, 92] on input "checkbox" at bounding box center [160, 93] width 737 height 24
checkbox input "true"
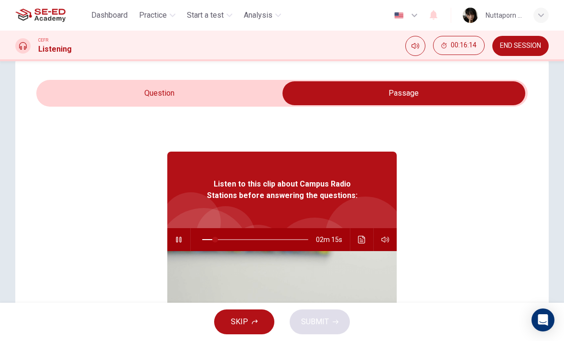
click at [216, 242] on span at bounding box center [215, 240] width 6 height 6
click at [206, 237] on span at bounding box center [207, 240] width 6 height 6
type input "4"
click at [257, 96] on input "checkbox" at bounding box center [403, 93] width 737 height 24
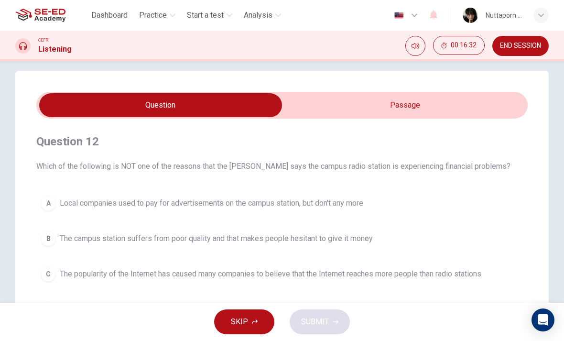
scroll to position [8, 0]
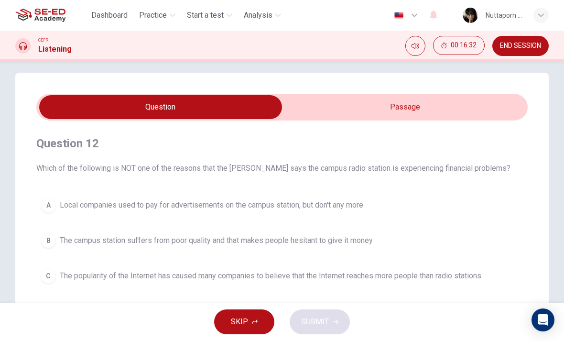
click at [401, 96] on input "checkbox" at bounding box center [160, 107] width 737 height 24
checkbox input "true"
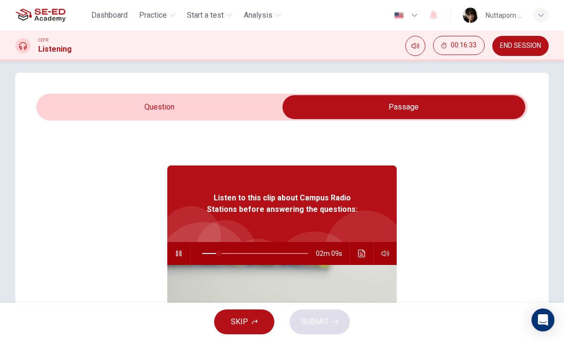
click at [179, 252] on icon "button" at bounding box center [179, 253] width 8 height 8
type input "16"
click at [232, 108] on input "checkbox" at bounding box center [403, 107] width 737 height 24
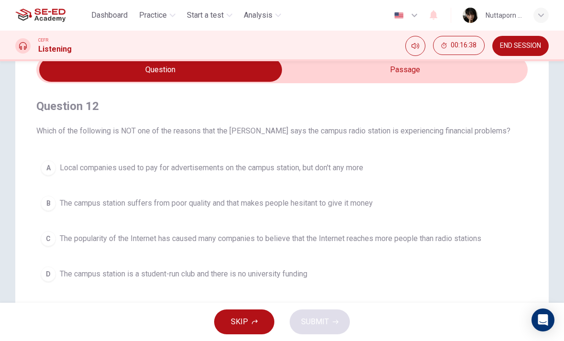
scroll to position [44, 0]
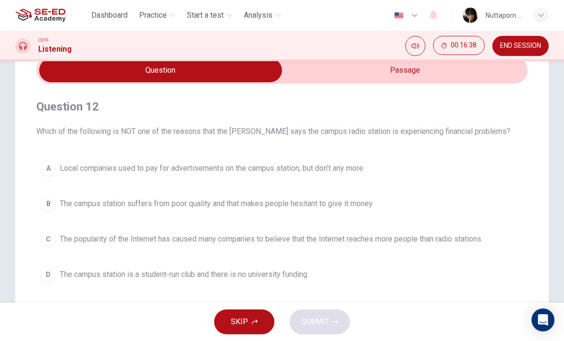
click at [403, 69] on input "checkbox" at bounding box center [160, 70] width 737 height 24
checkbox input "true"
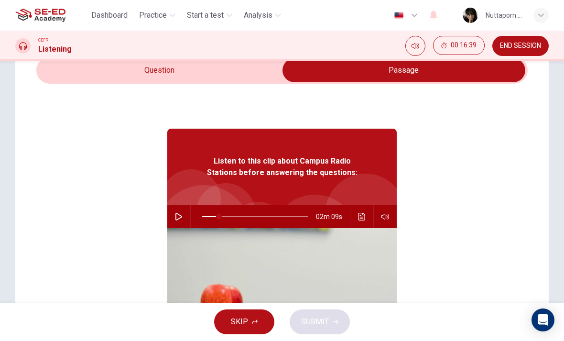
click at [181, 214] on icon "button" at bounding box center [179, 217] width 8 height 8
type input "16"
click at [260, 73] on input "checkbox" at bounding box center [403, 70] width 737 height 24
checkbox input "false"
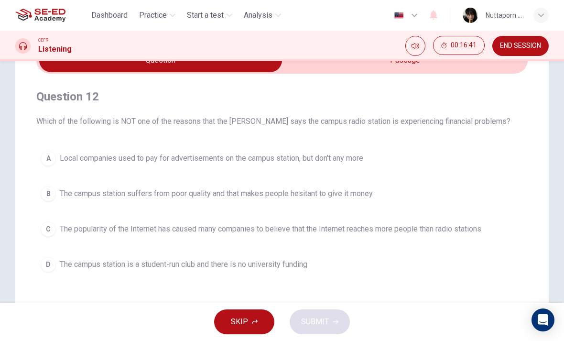
click at [225, 188] on span "The campus station suffers from poor quality and that makes people hesitant to …" at bounding box center [216, 193] width 313 height 11
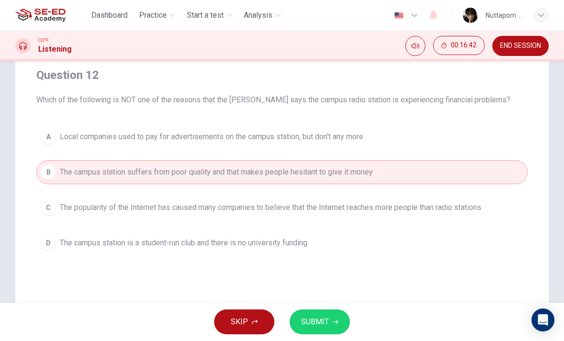
scroll to position [77, 0]
type input "26"
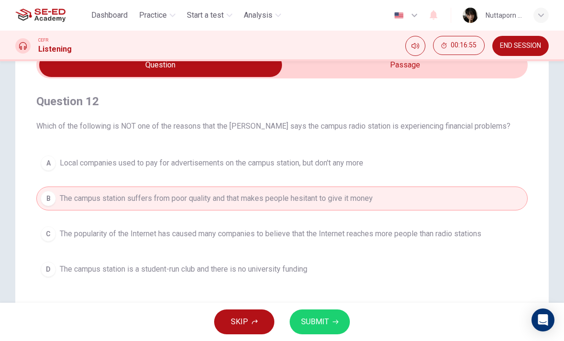
scroll to position [51, 0]
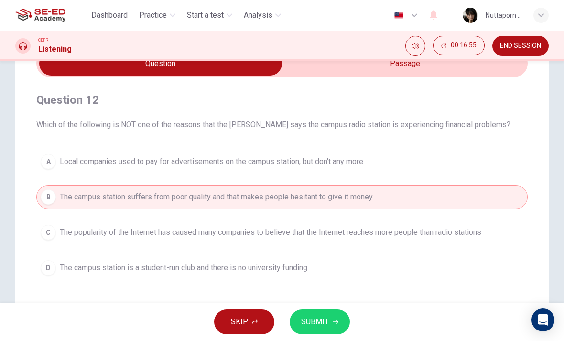
click at [428, 66] on input "checkbox" at bounding box center [160, 64] width 737 height 24
checkbox input "true"
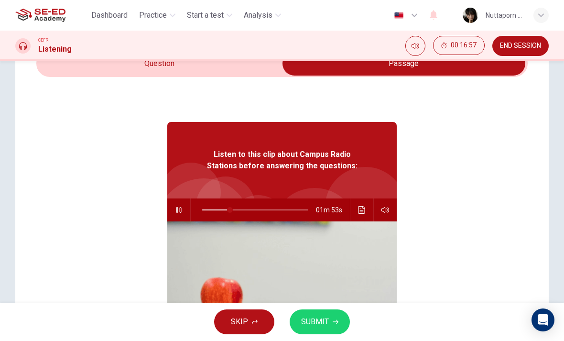
click at [174, 205] on button "button" at bounding box center [178, 209] width 15 height 23
type input "26"
click at [262, 65] on input "checkbox" at bounding box center [403, 64] width 737 height 24
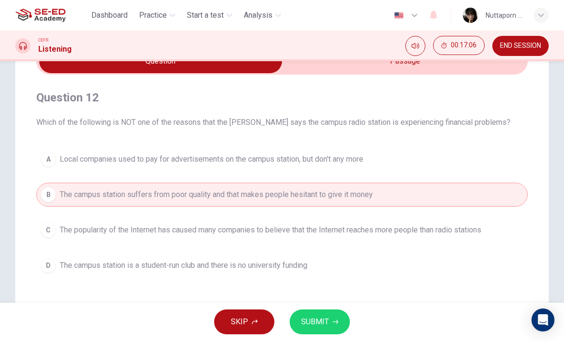
scroll to position [52, 0]
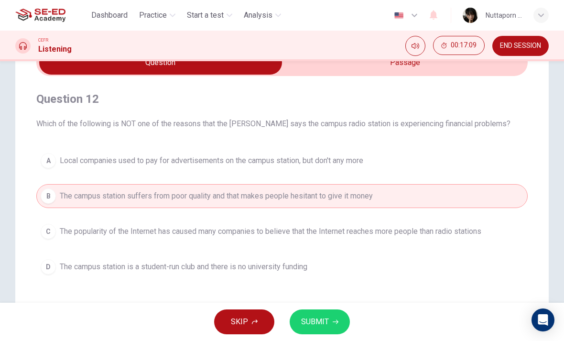
click at [451, 73] on input "checkbox" at bounding box center [160, 63] width 737 height 24
checkbox input "true"
type input "26"
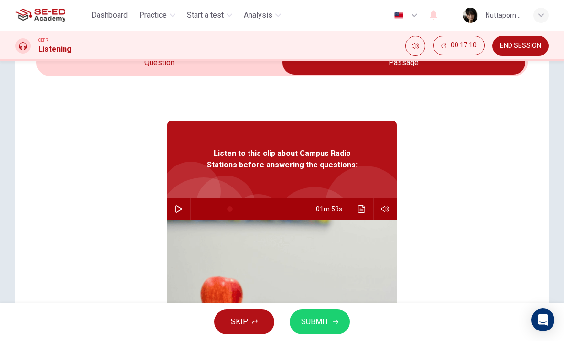
click at [242, 74] on input "checkbox" at bounding box center [403, 63] width 737 height 24
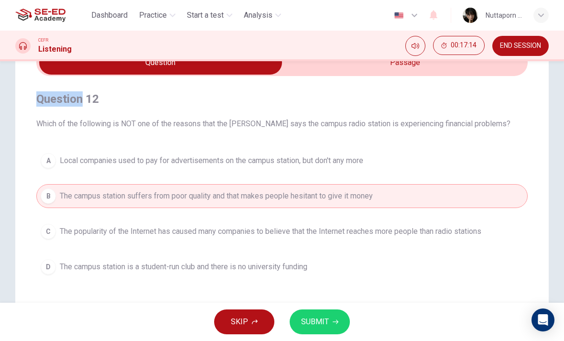
click at [438, 94] on h4 "Question 12" at bounding box center [281, 98] width 491 height 15
click at [430, 69] on input "checkbox" at bounding box center [160, 63] width 737 height 24
checkbox input "true"
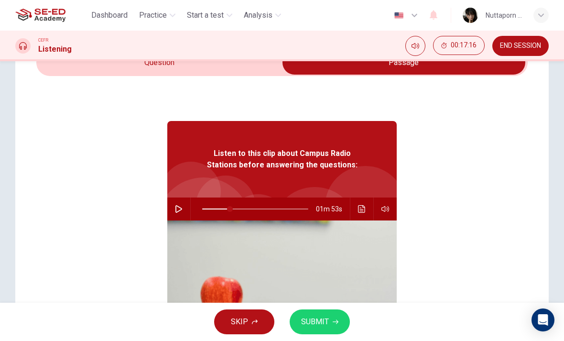
click at [184, 200] on button "button" at bounding box center [178, 208] width 15 height 23
type input "26"
click at [243, 69] on input "checkbox" at bounding box center [403, 63] width 737 height 24
checkbox input "false"
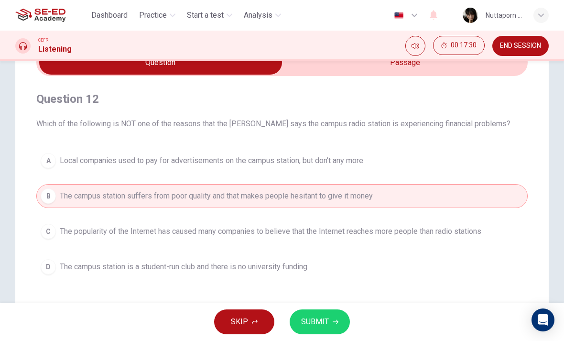
type input "36"
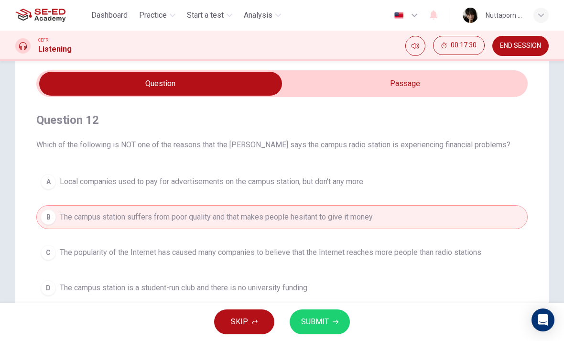
scroll to position [32, 0]
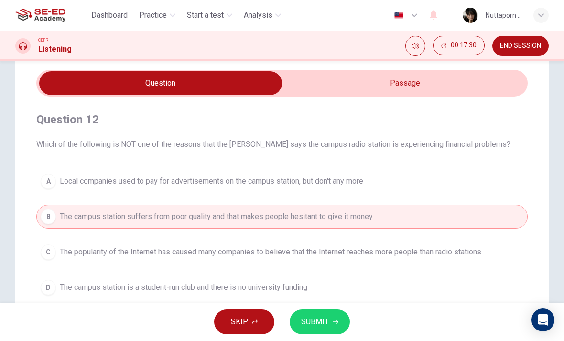
click at [471, 80] on input "checkbox" at bounding box center [160, 83] width 737 height 24
checkbox input "true"
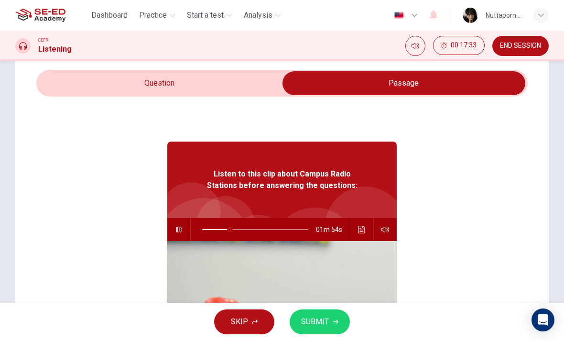
type input "27"
click at [258, 92] on input "checkbox" at bounding box center [403, 83] width 737 height 24
checkbox input "false"
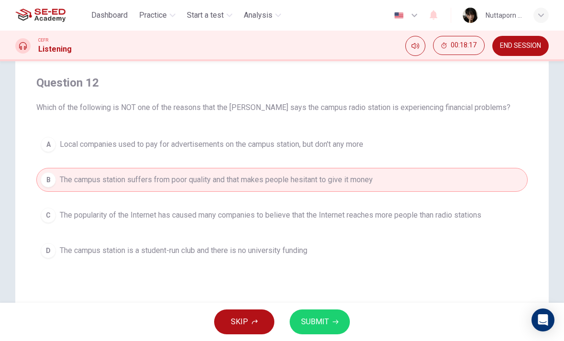
scroll to position [69, 0]
click at [325, 333] on button "SUBMIT" at bounding box center [320, 321] width 60 height 25
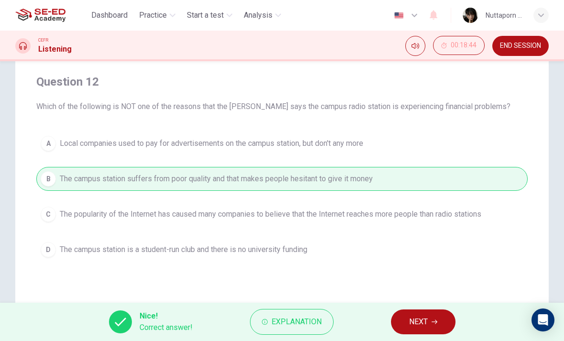
click at [434, 316] on button "NEXT" at bounding box center [423, 321] width 65 height 25
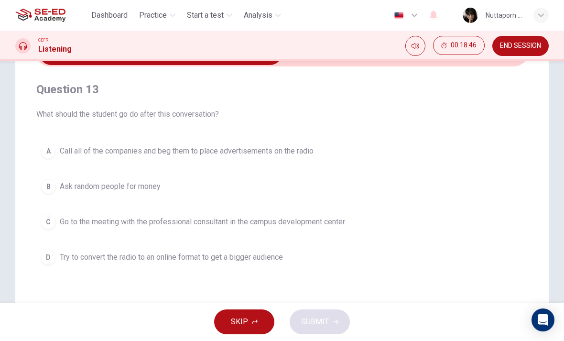
scroll to position [61, 0]
click at [313, 158] on button "A Call all of the companies and beg them to place advertisements on the radio" at bounding box center [281, 152] width 491 height 24
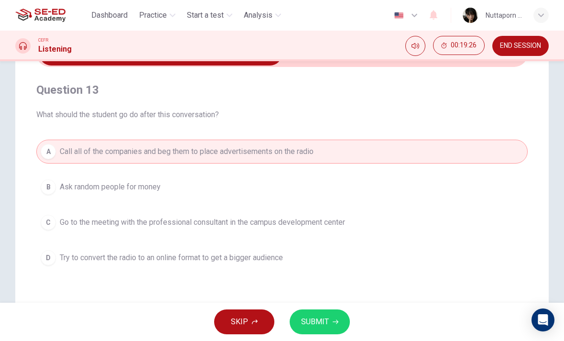
click at [317, 332] on button "SUBMIT" at bounding box center [320, 321] width 60 height 25
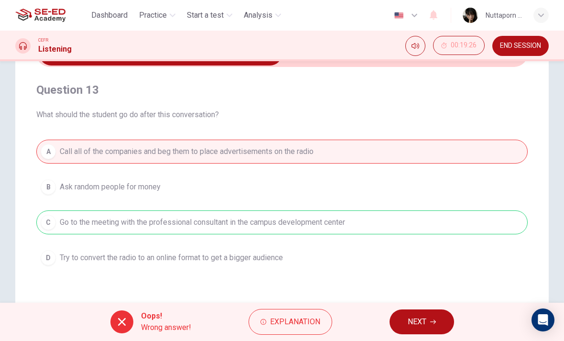
click at [428, 313] on button "NEXT" at bounding box center [421, 321] width 65 height 25
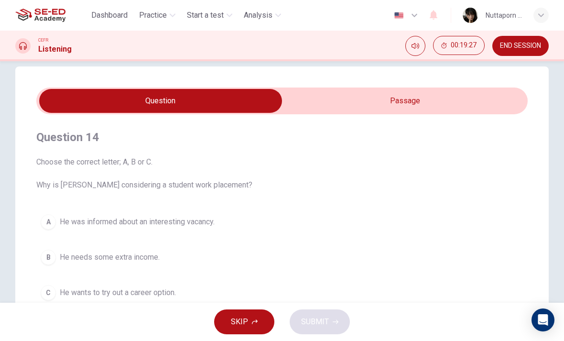
scroll to position [15, 0]
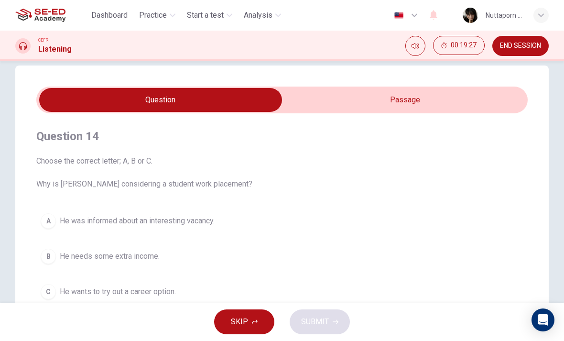
click at [470, 95] on input "checkbox" at bounding box center [160, 100] width 737 height 24
checkbox input "true"
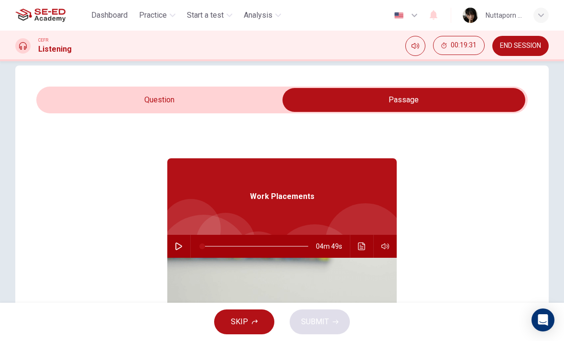
click at [184, 238] on button "button" at bounding box center [178, 246] width 15 height 23
type input "0"
click at [267, 104] on input "checkbox" at bounding box center [403, 100] width 737 height 24
checkbox input "false"
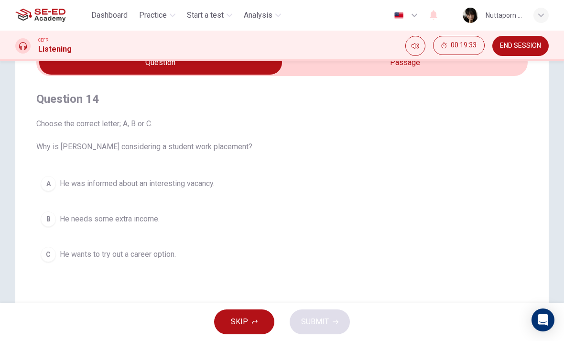
scroll to position [90, 0]
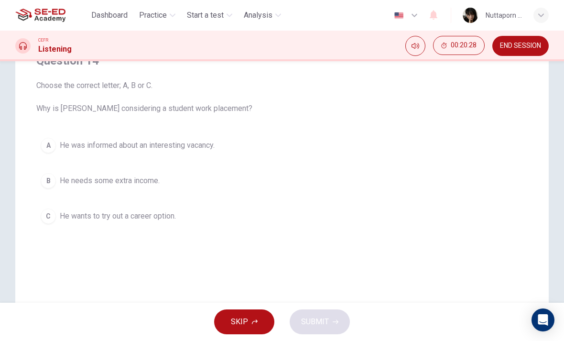
click at [124, 220] on span "He wants to try out a career option." at bounding box center [118, 215] width 116 height 11
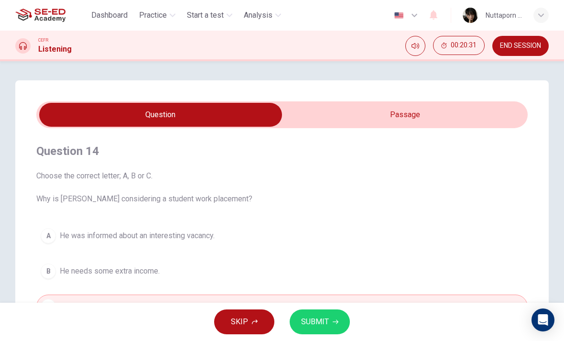
type input "21"
click at [455, 125] on input "checkbox" at bounding box center [160, 115] width 737 height 24
checkbox input "true"
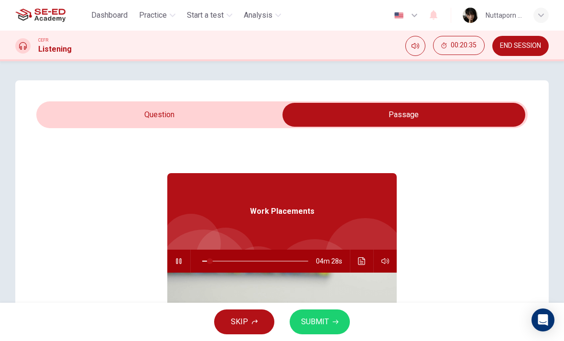
type input "8"
click at [249, 116] on input "checkbox" at bounding box center [403, 115] width 737 height 24
checkbox input "true"
type input "8"
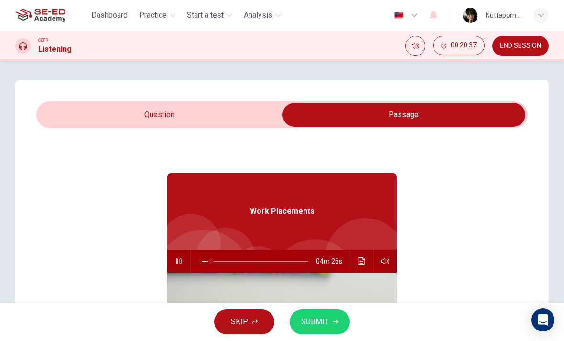
click at [262, 110] on input "checkbox" at bounding box center [403, 115] width 737 height 24
checkbox input "false"
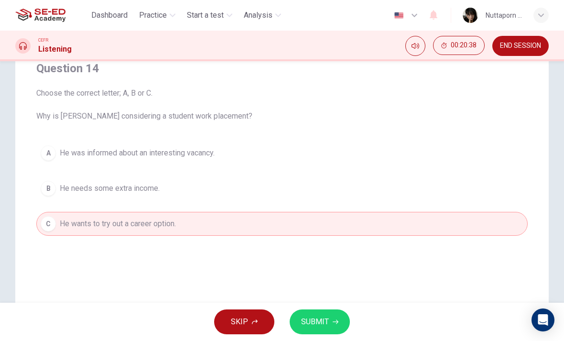
scroll to position [84, 0]
click at [386, 178] on button "B He needs some extra income." at bounding box center [281, 187] width 491 height 24
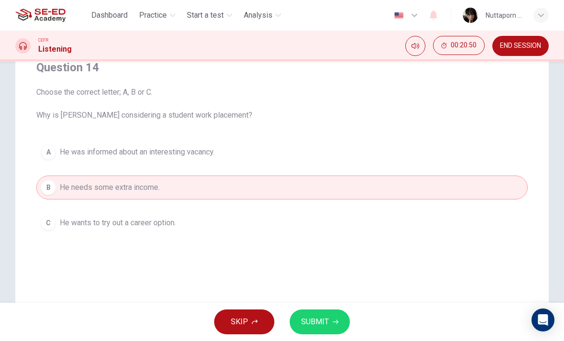
click at [320, 318] on span "SUBMIT" at bounding box center [315, 321] width 28 height 13
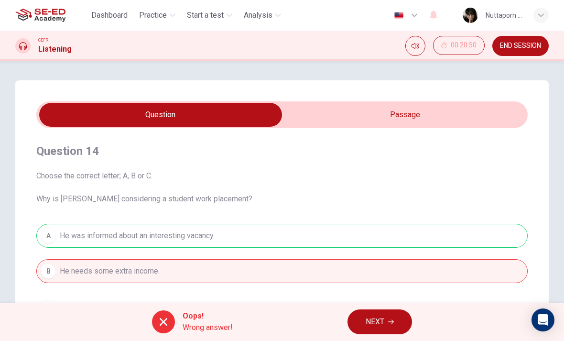
scroll to position [0, 0]
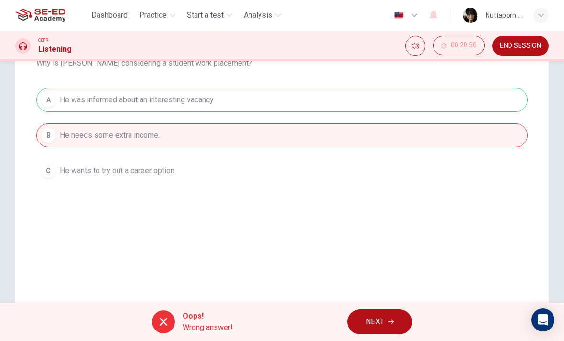
click at [293, 325] on div "Oops! Wrong answer! NEXT" at bounding box center [282, 321] width 564 height 38
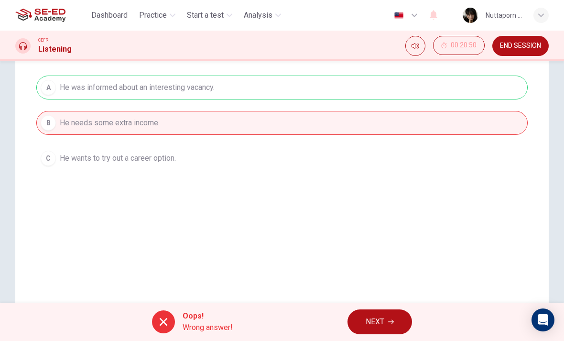
click at [292, 324] on div "Oops! Wrong answer! NEXT" at bounding box center [282, 321] width 564 height 38
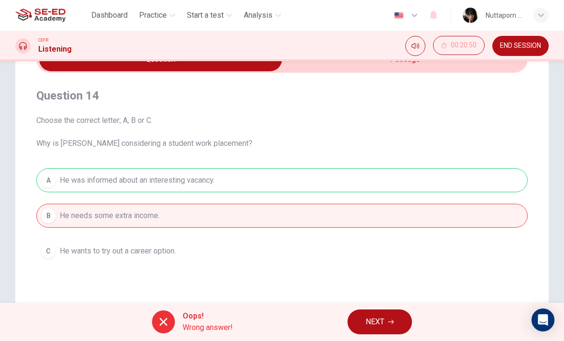
scroll to position [53, 0]
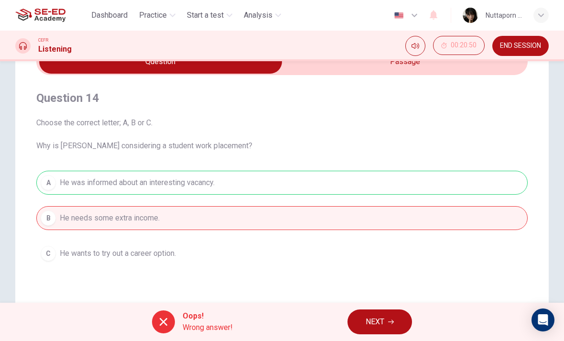
type input "16"
click at [461, 90] on div "Question 14 Choose the correct letter; A, B or C. Why is [PERSON_NAME] consider…" at bounding box center [281, 177] width 491 height 205
click at [485, 68] on input "checkbox" at bounding box center [160, 62] width 737 height 24
checkbox input "true"
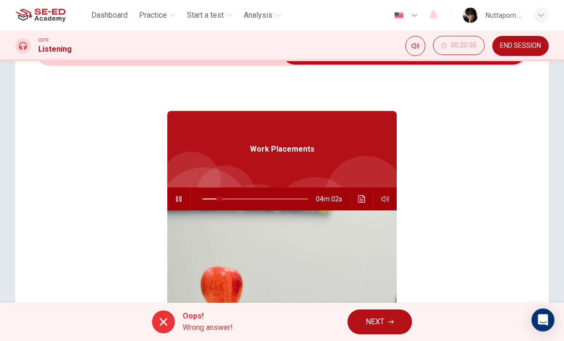
scroll to position [67, 0]
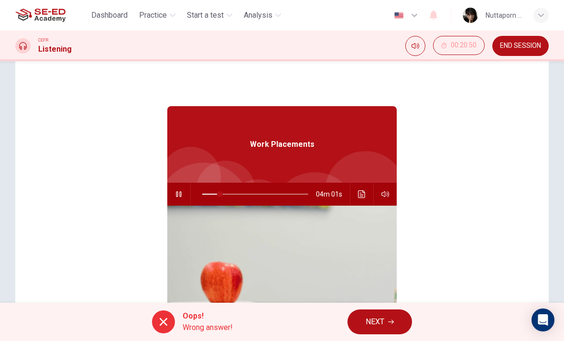
click at [367, 194] on button "Click to see the audio transcription" at bounding box center [361, 194] width 15 height 23
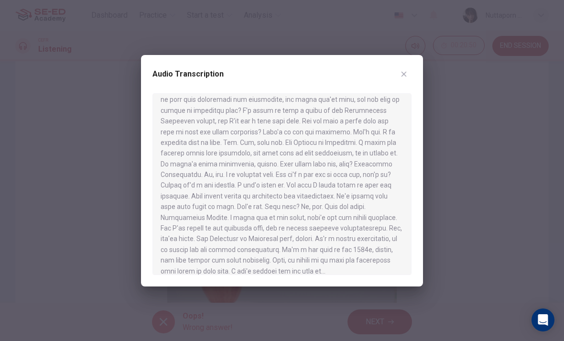
click at [415, 73] on div "Audio Transcription" at bounding box center [282, 170] width 282 height 231
click at [423, 77] on div at bounding box center [282, 170] width 564 height 341
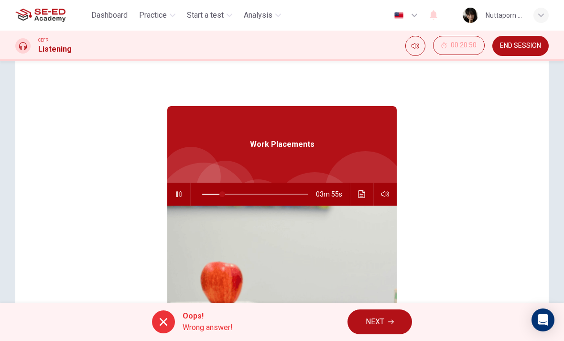
click at [421, 75] on div "Work Placements 03m 55s" at bounding box center [281, 245] width 491 height 369
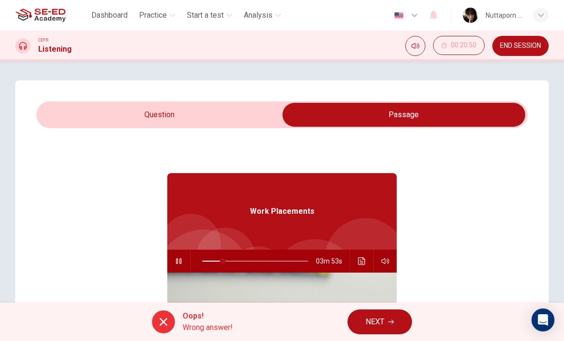
type input "20"
click at [231, 108] on input "checkbox" at bounding box center [403, 115] width 737 height 24
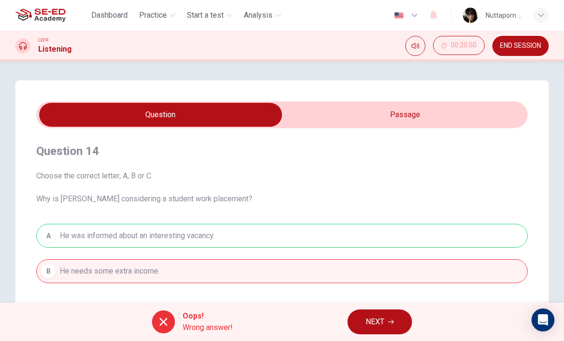
scroll to position [8, 0]
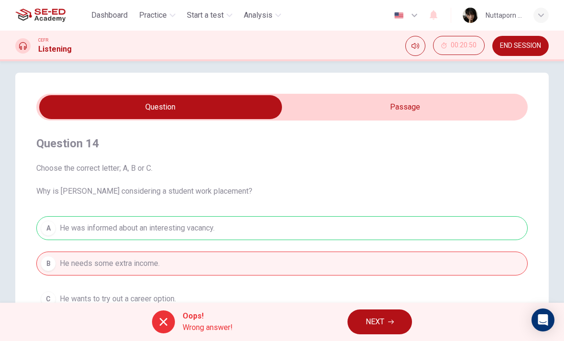
click at [388, 118] on input "checkbox" at bounding box center [160, 107] width 737 height 24
checkbox input "true"
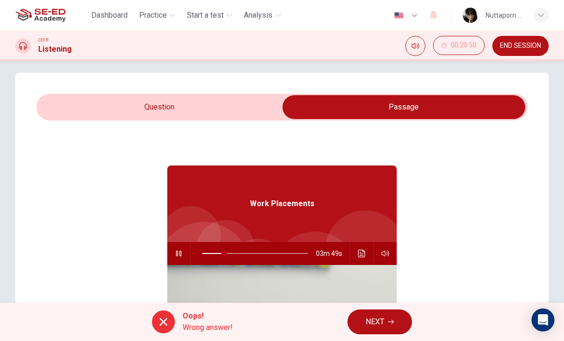
click at [185, 258] on button "button" at bounding box center [178, 253] width 15 height 23
type input "21"
click at [186, 259] on div "03m 49s" at bounding box center [281, 253] width 229 height 23
click at [278, 105] on input "checkbox" at bounding box center [403, 107] width 737 height 24
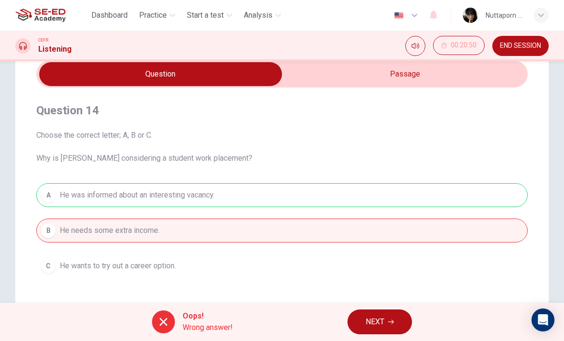
scroll to position [29, 0]
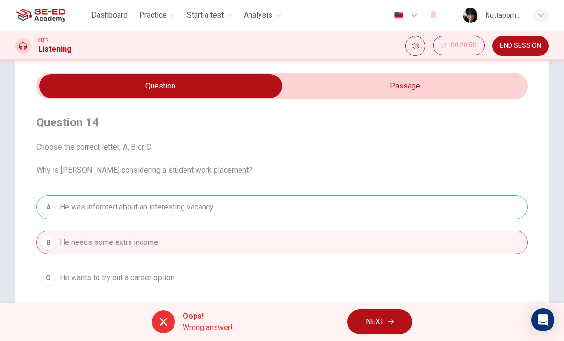
click at [376, 109] on div "Question 14 Choose the correct letter; A, B or C. Why is [PERSON_NAME] consider…" at bounding box center [281, 201] width 491 height 205
click at [376, 108] on div "Question 14 Choose the correct letter; A, B or C. Why is [PERSON_NAME] consider…" at bounding box center [281, 201] width 491 height 205
click at [395, 310] on button "NEXT" at bounding box center [379, 321] width 65 height 25
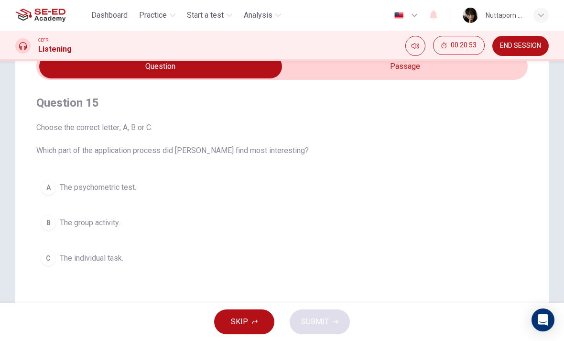
scroll to position [43, 0]
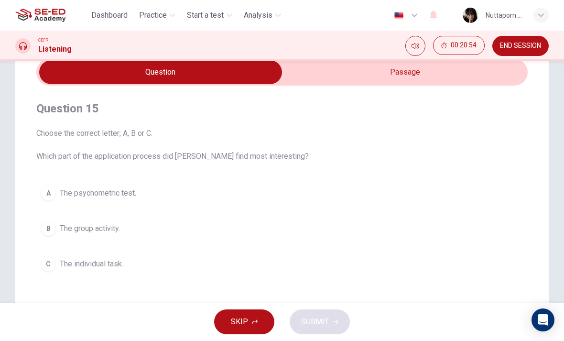
click at [440, 80] on input "checkbox" at bounding box center [160, 72] width 737 height 24
checkbox input "true"
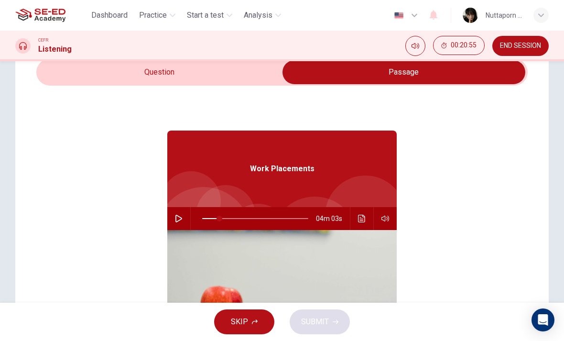
click at [220, 221] on span at bounding box center [219, 219] width 6 height 6
click at [177, 226] on button "button" at bounding box center [178, 218] width 15 height 23
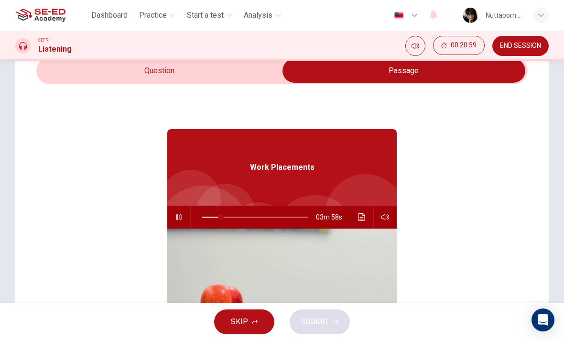
click at [366, 213] on button "Click to see the audio transcription" at bounding box center [361, 216] width 15 height 23
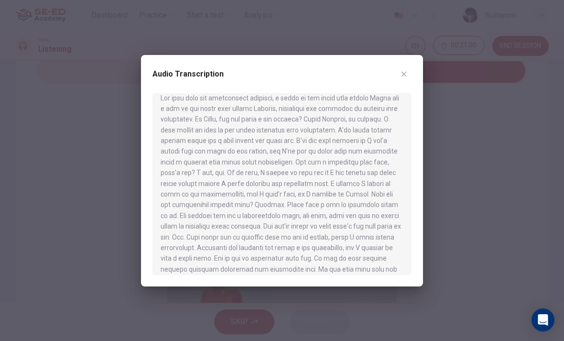
scroll to position [11, 0]
click at [419, 79] on div "Audio Transcription" at bounding box center [282, 170] width 282 height 231
click at [418, 67] on div "Audio Transcription" at bounding box center [282, 170] width 282 height 231
click at [408, 72] on button "button" at bounding box center [403, 73] width 15 height 15
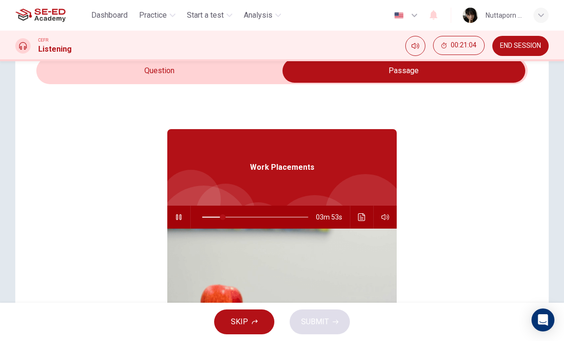
type input "20"
click at [244, 76] on input "checkbox" at bounding box center [403, 71] width 737 height 24
checkbox input "false"
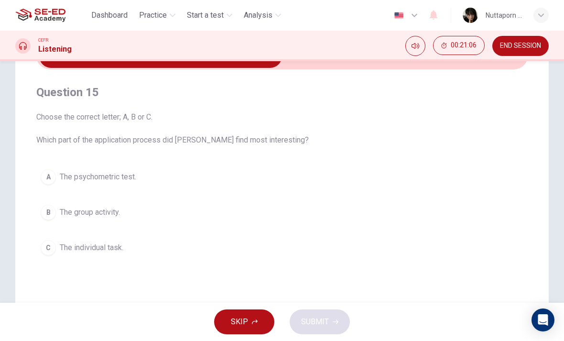
scroll to position [59, 0]
type input "37"
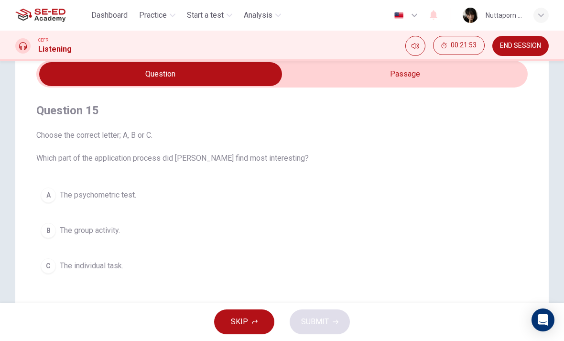
click at [396, 65] on input "checkbox" at bounding box center [160, 74] width 737 height 24
checkbox input "true"
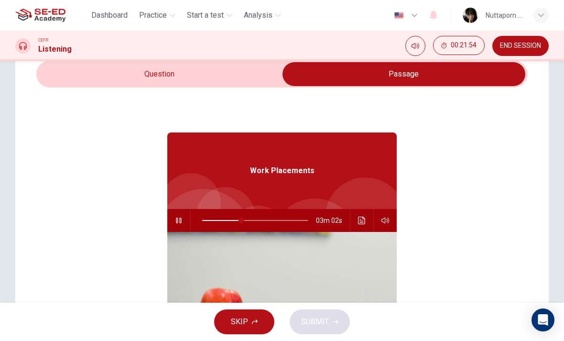
click at [181, 234] on img at bounding box center [281, 308] width 229 height 153
click at [183, 217] on button "button" at bounding box center [178, 220] width 15 height 23
click at [372, 233] on img at bounding box center [281, 308] width 229 height 153
click at [356, 214] on button "Click to see the audio transcription" at bounding box center [361, 220] width 15 height 23
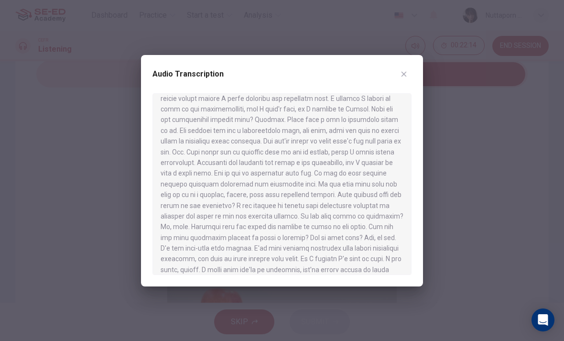
scroll to position [92, 0]
click at [408, 53] on div at bounding box center [282, 170] width 564 height 341
type input "37"
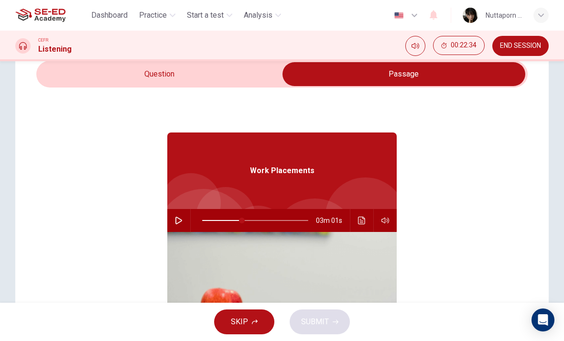
click at [416, 68] on input "checkbox" at bounding box center [403, 74] width 737 height 24
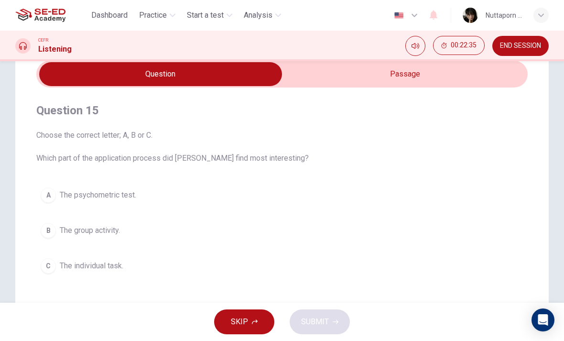
click at [181, 235] on button "B The group activity." at bounding box center [281, 230] width 491 height 24
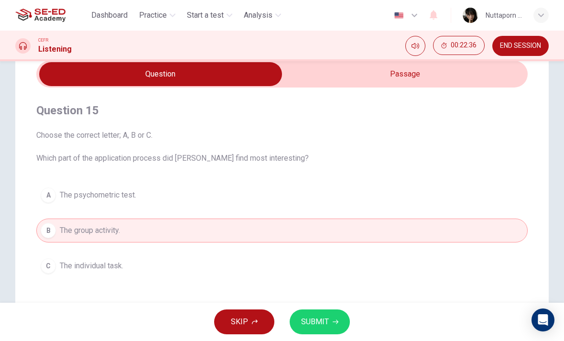
click at [344, 317] on button "SUBMIT" at bounding box center [320, 321] width 60 height 25
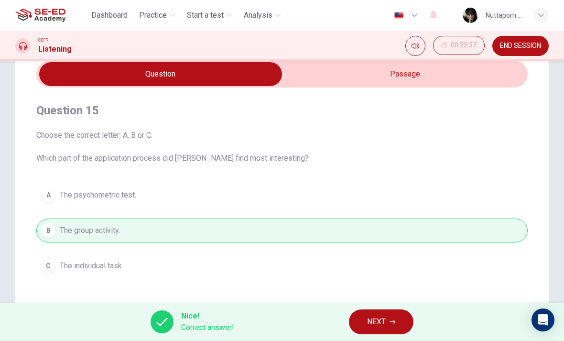
click at [373, 320] on span "NEXT" at bounding box center [376, 321] width 19 height 13
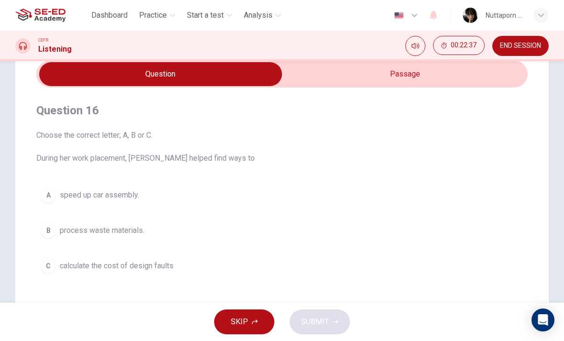
click at [458, 79] on input "checkbox" at bounding box center [160, 74] width 737 height 24
checkbox input "true"
type input "37"
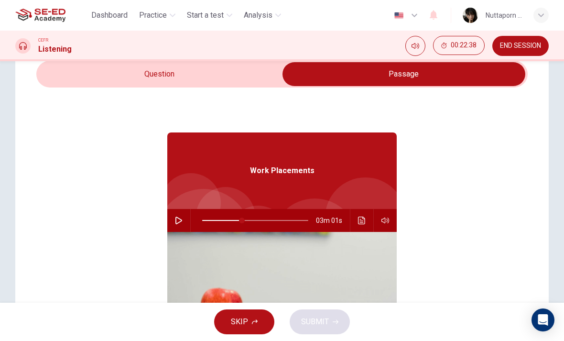
scroll to position [43, 0]
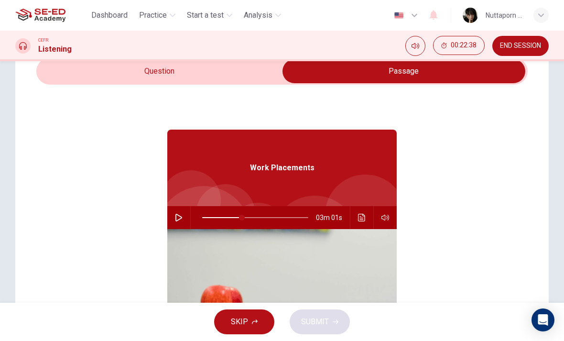
click at [262, 71] on input "checkbox" at bounding box center [403, 71] width 737 height 24
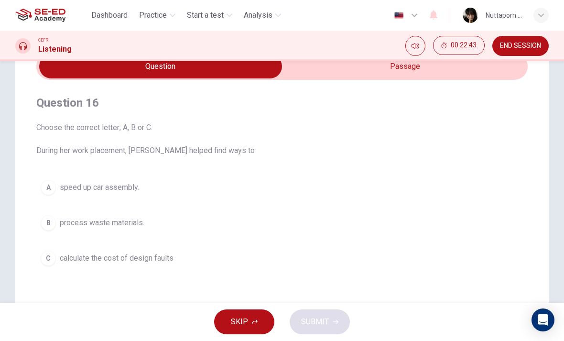
scroll to position [45, 0]
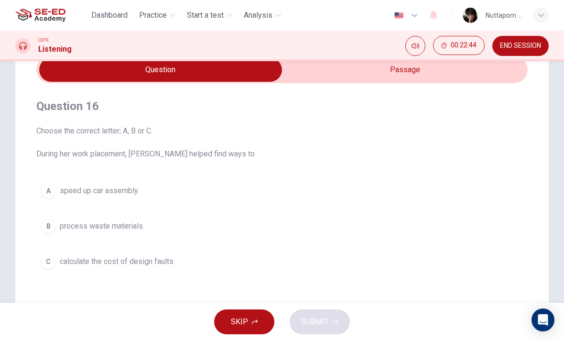
click at [446, 80] on input "checkbox" at bounding box center [160, 70] width 737 height 24
checkbox input "true"
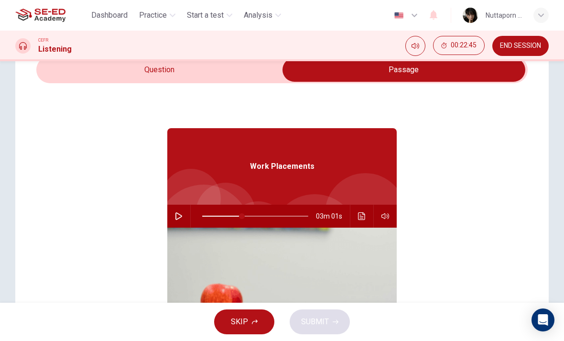
click at [185, 217] on button "button" at bounding box center [178, 216] width 15 height 23
type input "37"
click at [279, 69] on input "checkbox" at bounding box center [403, 70] width 737 height 24
checkbox input "false"
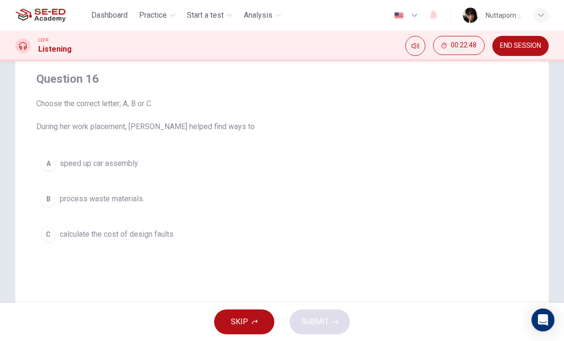
scroll to position [73, 0]
type input "47"
checkbox input "true"
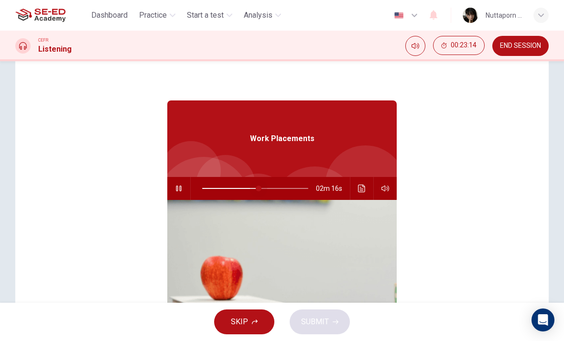
type input "57"
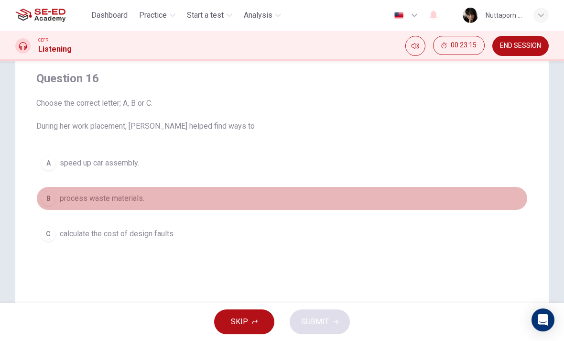
click at [260, 199] on button "B process waste materials." at bounding box center [281, 198] width 491 height 24
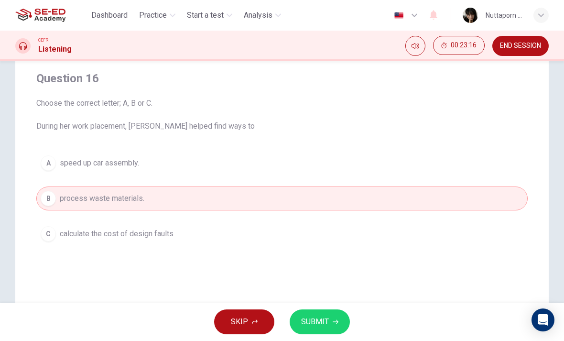
checkbox input "true"
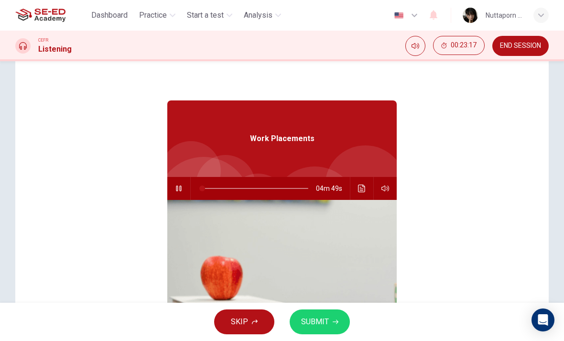
click at [219, 191] on span at bounding box center [255, 188] width 106 height 20
click at [365, 186] on icon "Click to see the audio transcription" at bounding box center [362, 188] width 8 height 8
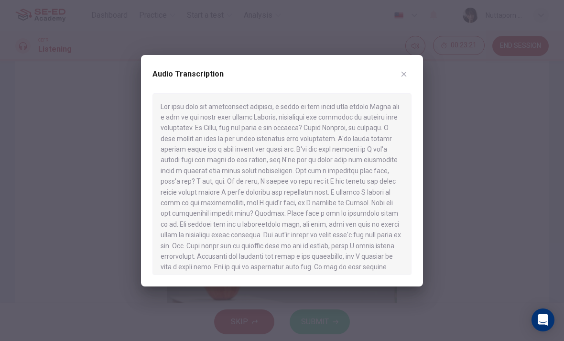
click at [432, 47] on div at bounding box center [282, 170] width 564 height 341
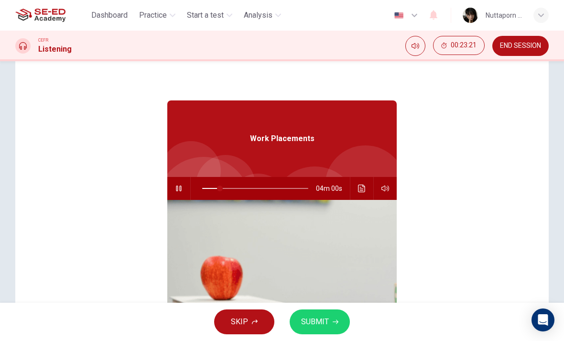
type input "17"
click at [420, 69] on div "Work Placements 03m 59s" at bounding box center [281, 239] width 491 height 369
checkbox input "false"
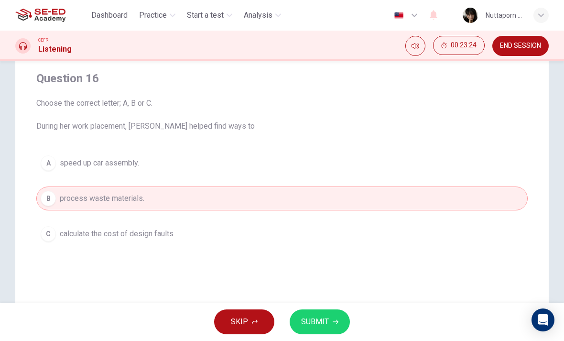
type input "18"
checkbox input "true"
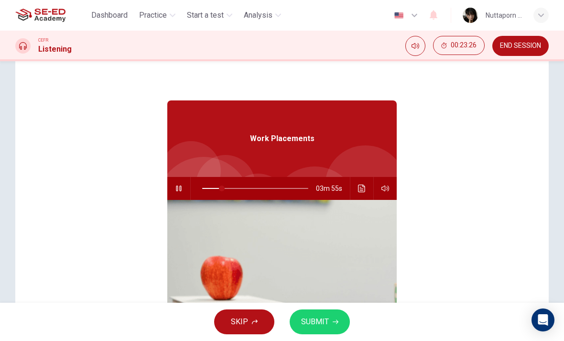
click at [225, 190] on span at bounding box center [222, 188] width 6 height 6
type input "29"
checkbox input "false"
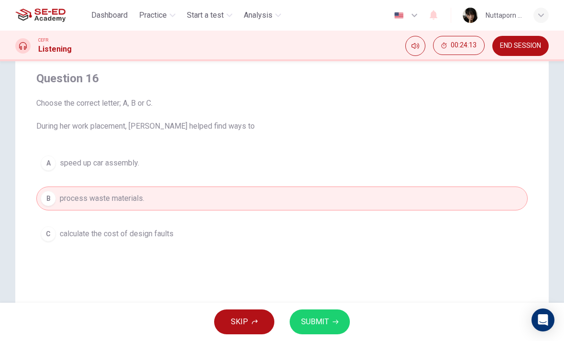
click at [448, 229] on button "C calculate the cost of design faults" at bounding box center [281, 234] width 491 height 24
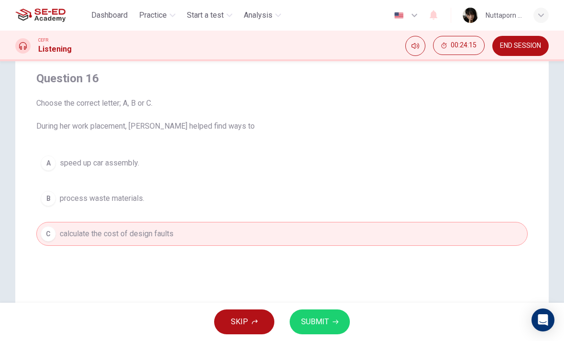
click at [338, 324] on button "SUBMIT" at bounding box center [320, 321] width 60 height 25
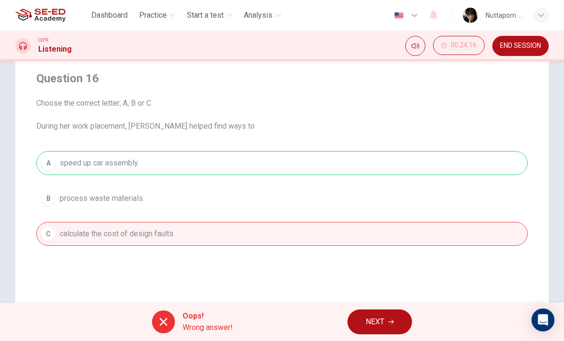
click at [379, 318] on span "NEXT" at bounding box center [375, 321] width 19 height 13
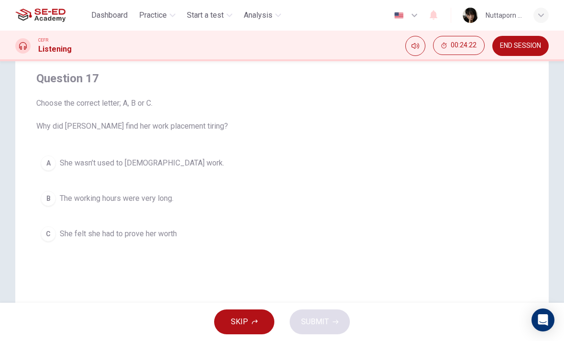
type input "51"
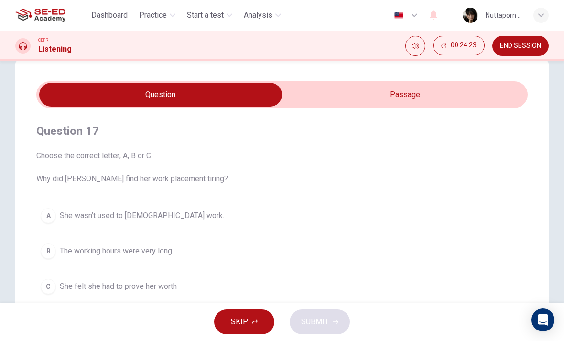
scroll to position [15, 0]
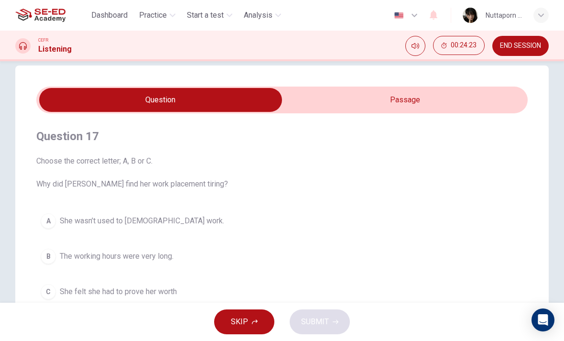
click at [418, 96] on input "checkbox" at bounding box center [160, 100] width 737 height 24
checkbox input "true"
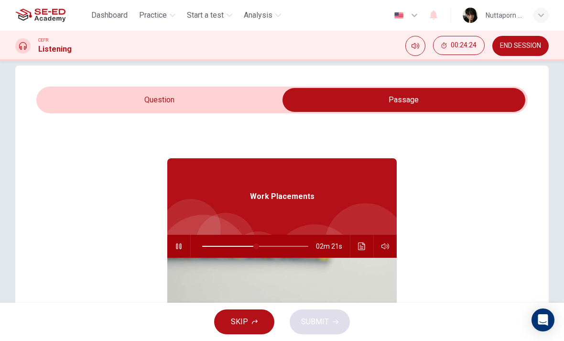
click at [185, 243] on button "button" at bounding box center [178, 246] width 15 height 23
type input "40"
click at [244, 245] on span at bounding box center [245, 246] width 6 height 6
click at [186, 248] on button "button" at bounding box center [178, 246] width 15 height 23
click at [228, 110] on input "checkbox" at bounding box center [403, 100] width 737 height 24
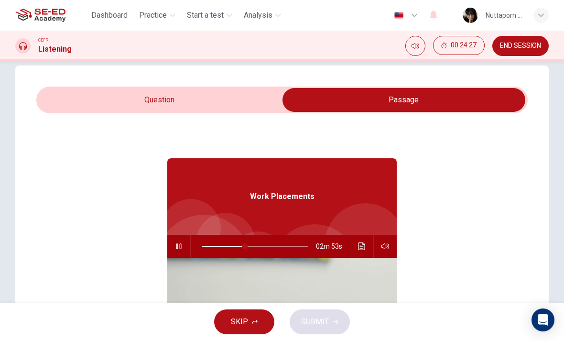
checkbox input "false"
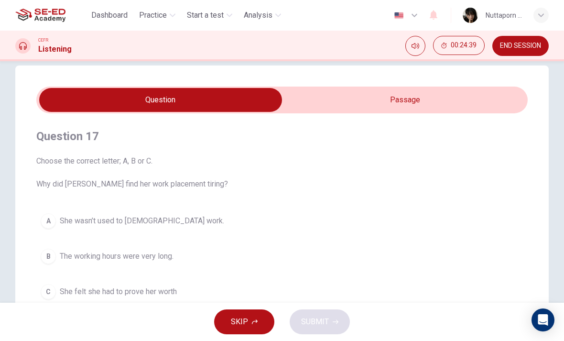
scroll to position [72, 0]
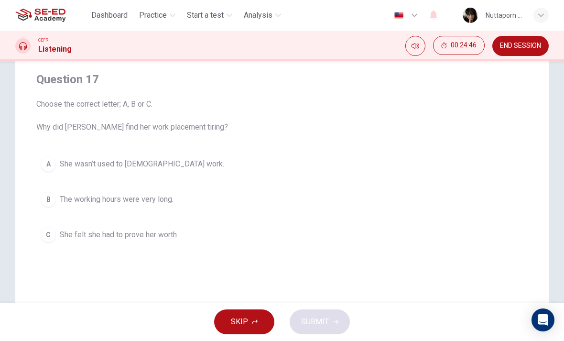
click at [195, 190] on button "B The working hours were very long." at bounding box center [281, 199] width 491 height 24
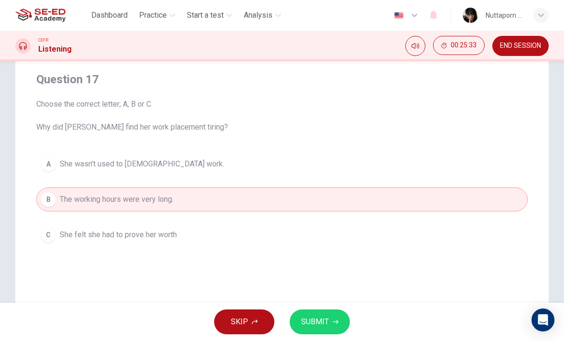
click at [310, 306] on div "SKIP SUBMIT" at bounding box center [282, 321] width 564 height 38
click at [320, 234] on button "C She felt she had to prove her worth" at bounding box center [281, 235] width 491 height 24
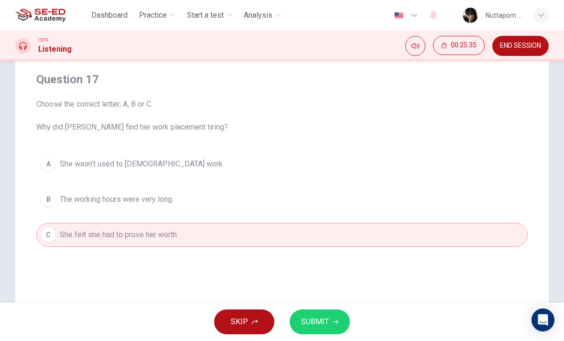
click at [329, 305] on div "SKIP SUBMIT" at bounding box center [282, 321] width 564 height 38
click at [323, 316] on span "SUBMIT" at bounding box center [315, 321] width 28 height 13
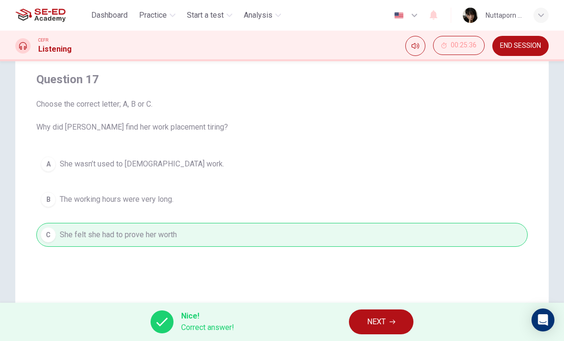
click at [395, 327] on button "NEXT" at bounding box center [381, 321] width 65 height 25
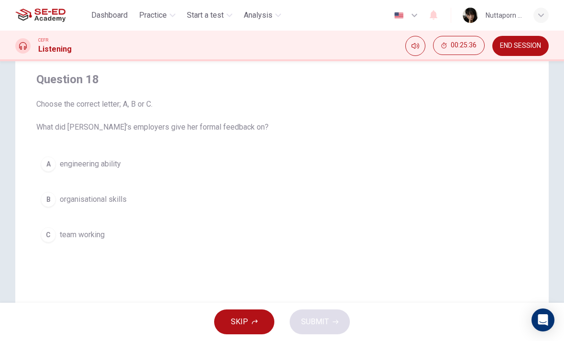
type input "66"
checkbox input "true"
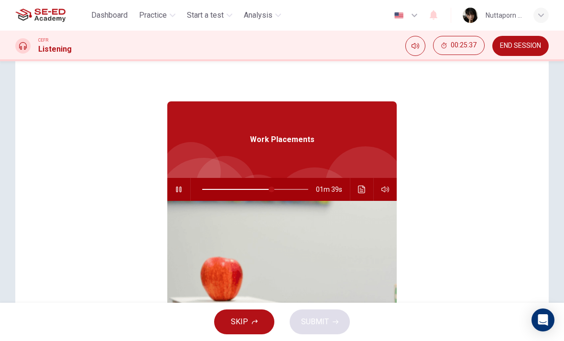
click at [180, 194] on button "button" at bounding box center [178, 189] width 15 height 23
type input "66"
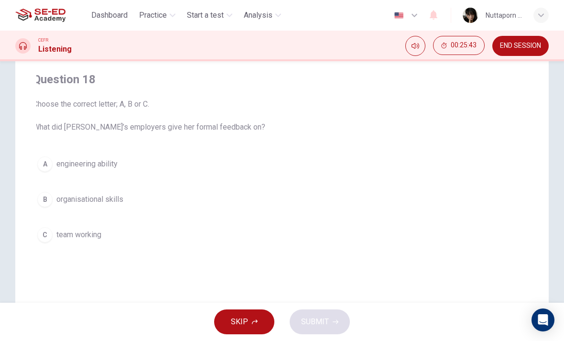
checkbox input "true"
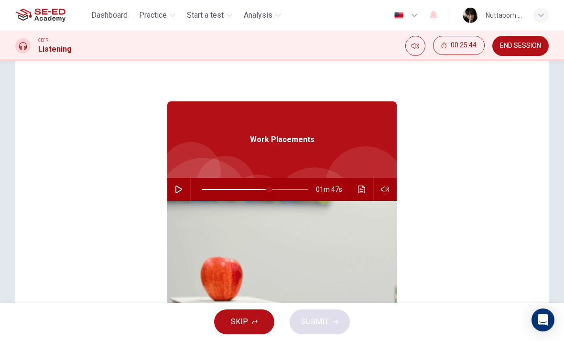
click at [269, 188] on span at bounding box center [269, 189] width 6 height 6
click at [256, 192] on span at bounding box center [256, 189] width 6 height 6
click at [185, 186] on button "button" at bounding box center [178, 189] width 15 height 23
click at [261, 189] on span at bounding box center [262, 189] width 6 height 6
type input "57"
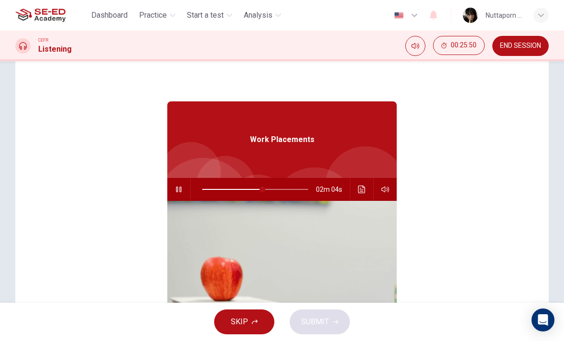
checkbox input "false"
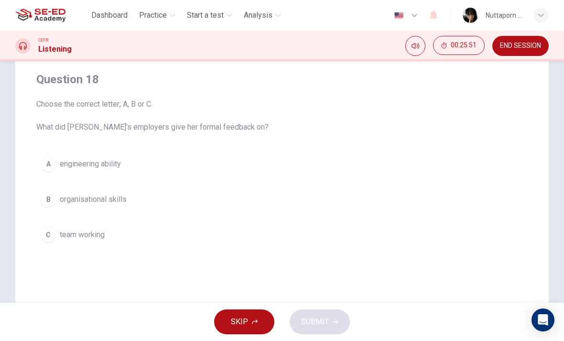
click at [216, 201] on button "B organisational skills" at bounding box center [281, 199] width 491 height 24
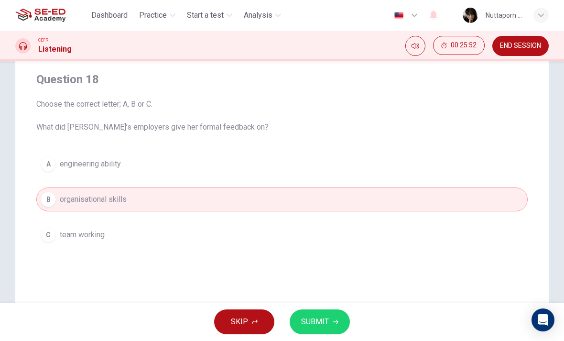
scroll to position [72, 0]
click at [189, 276] on div "Question 18 Choose the correct letter; A, B or C. What did [PERSON_NAME]’s empl…" at bounding box center [281, 200] width 533 height 384
type input "58"
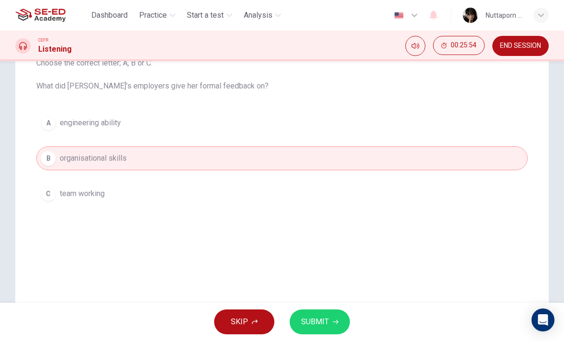
scroll to position [113, 0]
checkbox input "true"
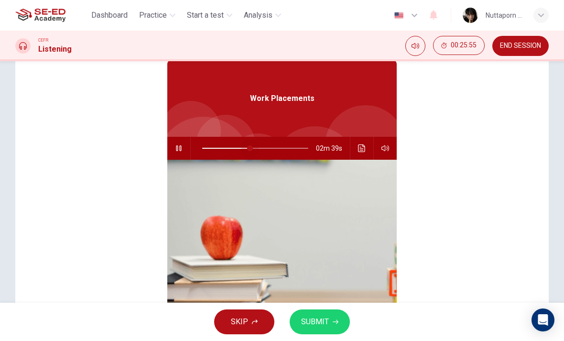
click at [250, 147] on span at bounding box center [250, 148] width 6 height 6
type input "48"
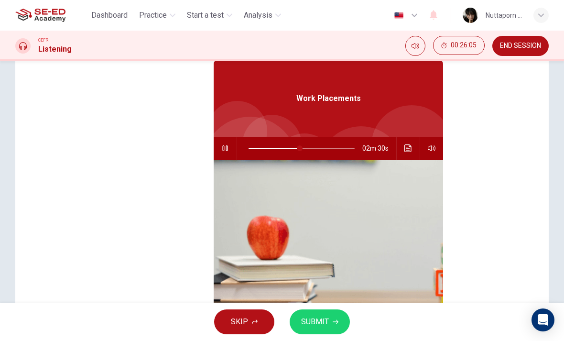
checkbox input "false"
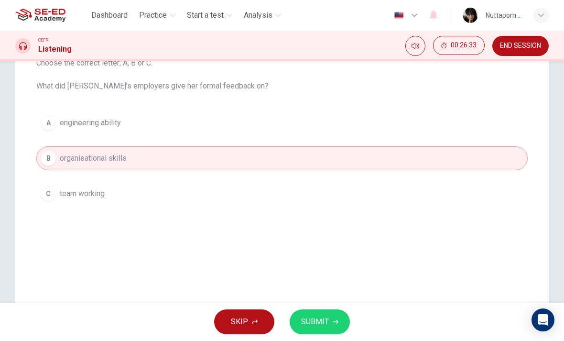
click at [329, 310] on button "SUBMIT" at bounding box center [320, 321] width 60 height 25
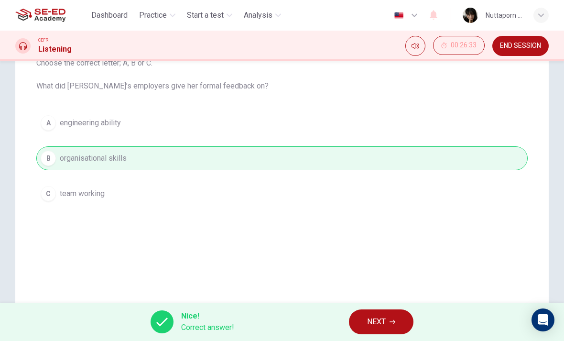
click at [389, 313] on button "NEXT" at bounding box center [381, 321] width 65 height 25
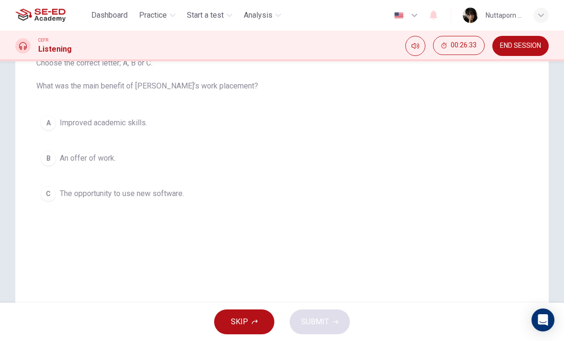
type input "59"
checkbox input "true"
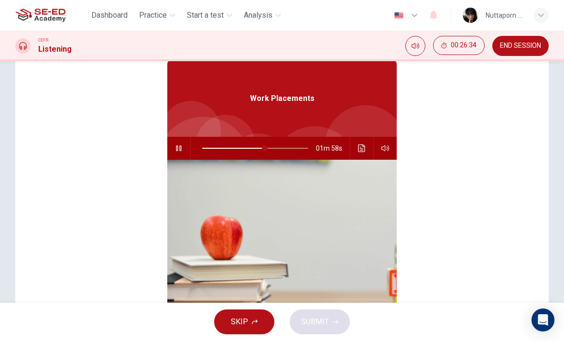
click at [177, 150] on icon "button" at bounding box center [179, 148] width 8 height 8
type input "59"
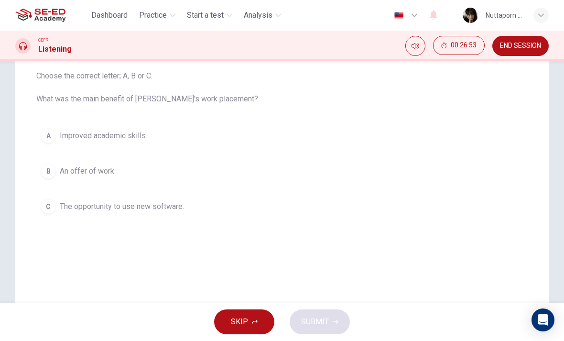
scroll to position [101, 0]
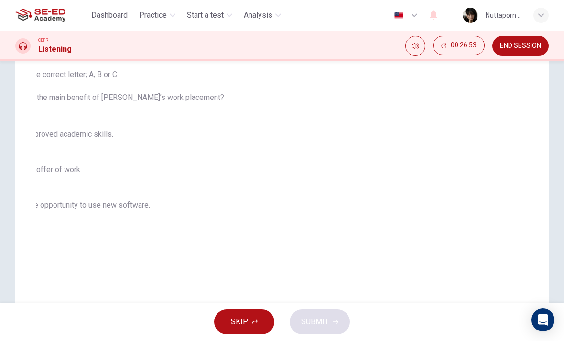
checkbox input "true"
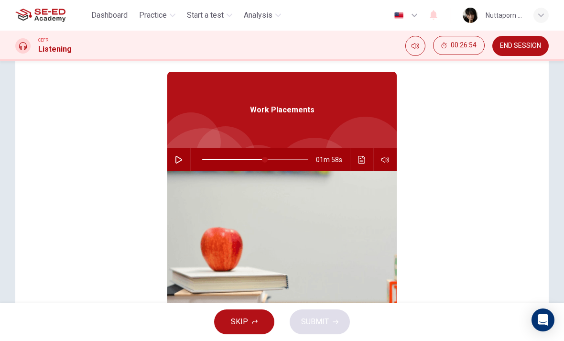
click at [178, 160] on icon "button" at bounding box center [179, 160] width 8 height 8
type input "60"
checkbox input "false"
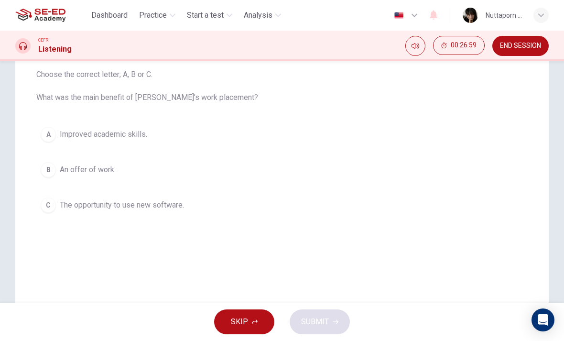
click at [172, 167] on button "B An offer of work." at bounding box center [281, 170] width 491 height 24
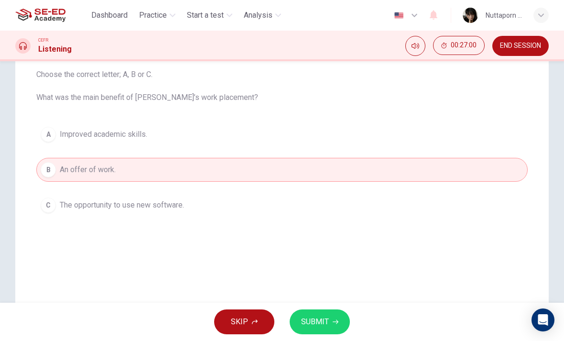
click at [323, 324] on span "SUBMIT" at bounding box center [315, 321] width 28 height 13
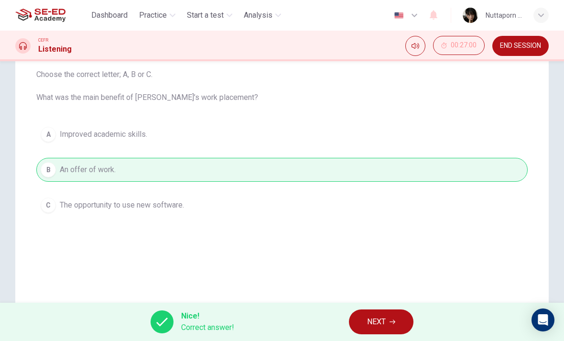
click at [385, 315] on span "NEXT" at bounding box center [376, 321] width 19 height 13
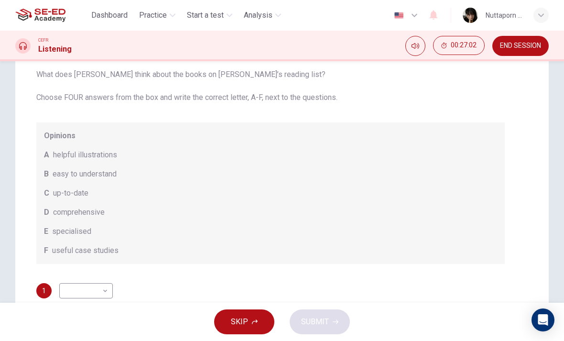
click at [79, 285] on body "This site uses cookies, as explained in our Privacy Policy . If you agree to th…" at bounding box center [282, 170] width 564 height 341
click at [524, 184] on div at bounding box center [282, 170] width 564 height 341
click at [544, 173] on div "Question 20 What does [PERSON_NAME] think about the books on [PERSON_NAME]’s re…" at bounding box center [281, 169] width 533 height 384
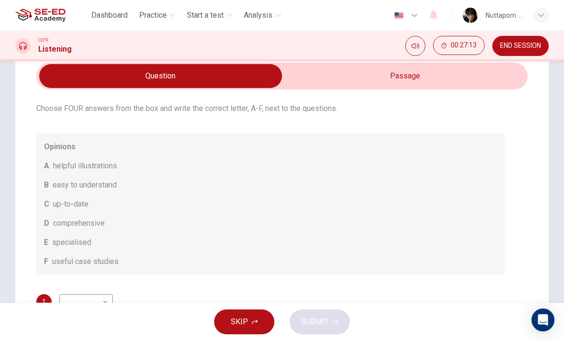
scroll to position [52, 0]
type input "70"
click at [420, 82] on input "checkbox" at bounding box center [160, 76] width 737 height 24
checkbox input "true"
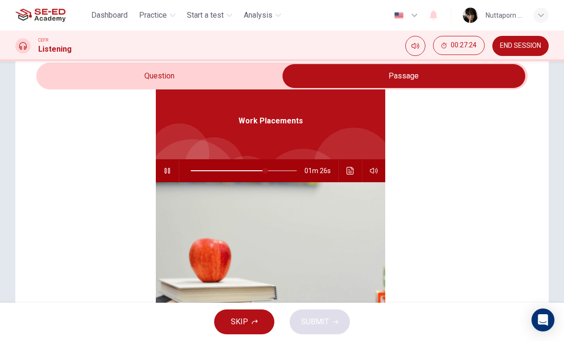
click at [184, 167] on div at bounding box center [241, 170] width 125 height 23
click at [170, 171] on icon "button" at bounding box center [166, 171] width 5 height 6
click at [183, 173] on div at bounding box center [241, 170] width 125 height 23
click at [174, 171] on button "button" at bounding box center [167, 170] width 15 height 23
type input "71"
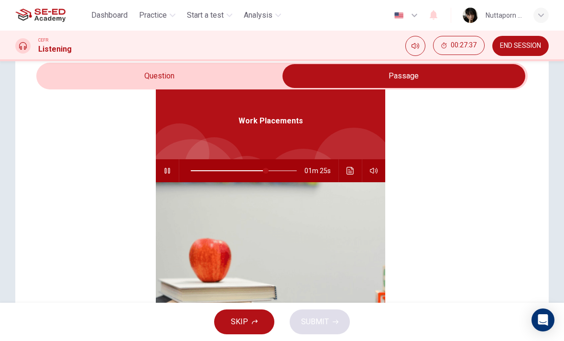
click at [212, 79] on input "checkbox" at bounding box center [403, 76] width 737 height 24
checkbox input "false"
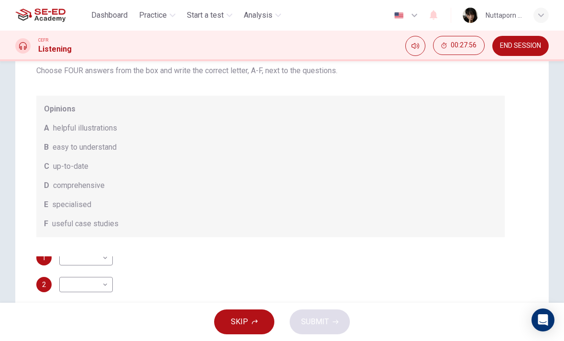
scroll to position [44, 0]
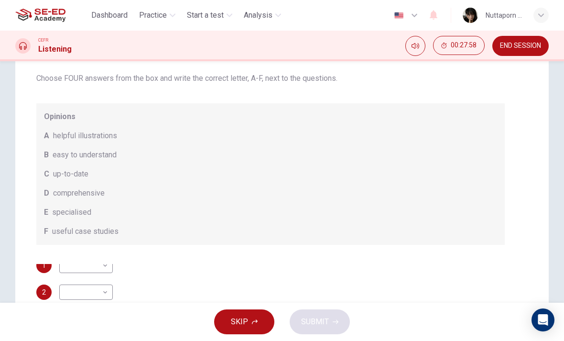
type input "78"
checkbox input "true"
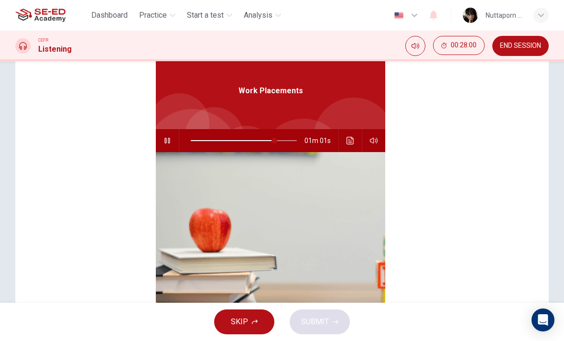
click at [171, 140] on button "button" at bounding box center [167, 140] width 15 height 23
click at [170, 137] on icon "button" at bounding box center [167, 141] width 8 height 8
type input "79"
checkbox input "false"
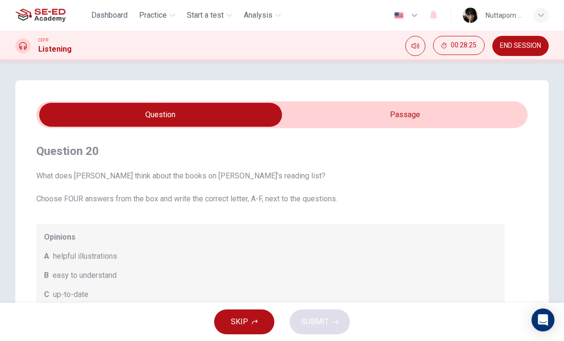
scroll to position [0, 0]
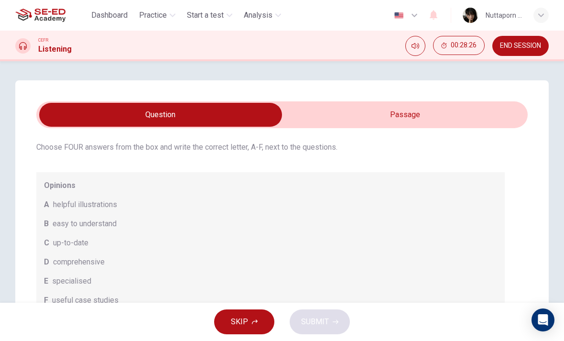
type input "87"
click at [441, 117] on input "checkbox" at bounding box center [160, 115] width 737 height 24
checkbox input "true"
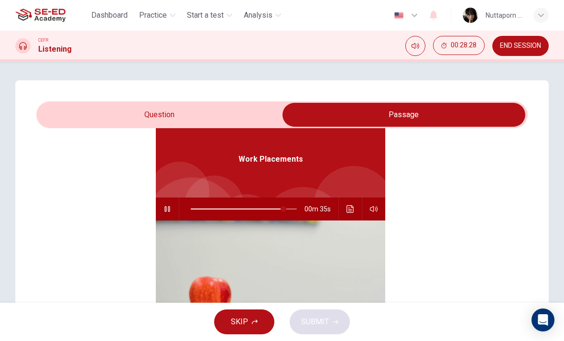
click at [173, 215] on button "button" at bounding box center [167, 208] width 15 height 23
click at [351, 209] on icon "Click to see the audio transcription" at bounding box center [350, 209] width 8 height 8
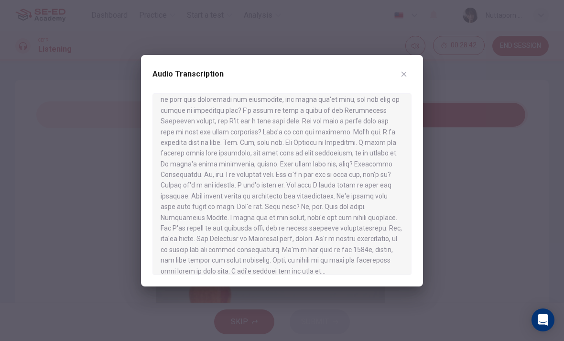
scroll to position [413, 0]
click at [410, 72] on button "button" at bounding box center [403, 73] width 15 height 15
type input "88"
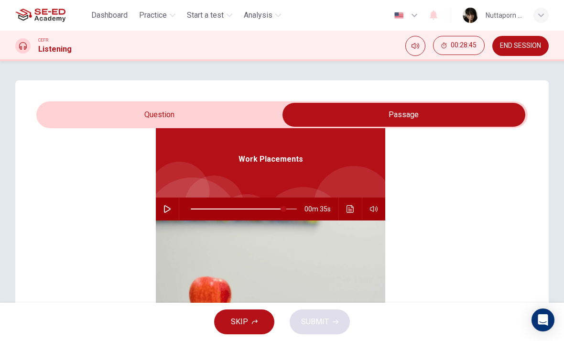
click at [222, 123] on input "checkbox" at bounding box center [403, 115] width 737 height 24
checkbox input "false"
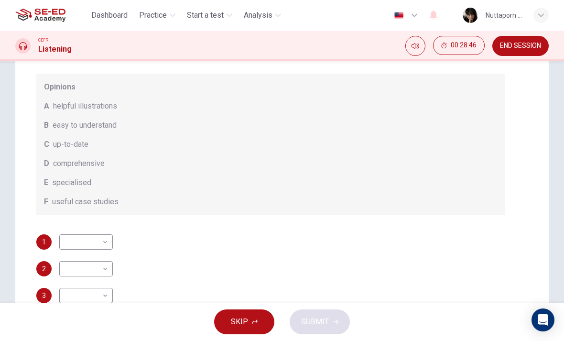
scroll to position [99, 0]
click at [94, 238] on body "This site uses cookies, as explained in our Privacy Policy . If you agree to th…" at bounding box center [282, 170] width 564 height 341
click at [81, 243] on li "A" at bounding box center [86, 248] width 54 height 15
type input "A"
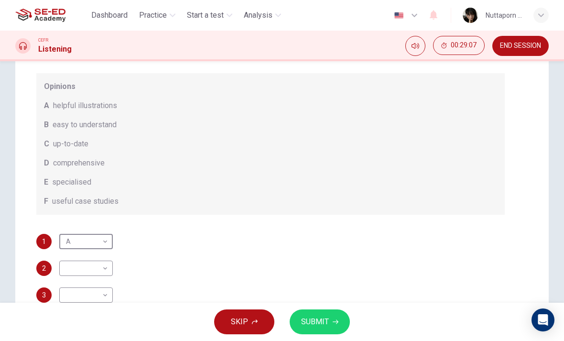
click at [98, 265] on body "This site uses cookies, as explained in our Privacy Policy . If you agree to th…" at bounding box center [282, 170] width 564 height 341
click at [118, 261] on div at bounding box center [282, 170] width 564 height 341
click at [96, 274] on body "This site uses cookies, as explained in our Privacy Policy . If you agree to th…" at bounding box center [282, 170] width 564 height 341
click at [89, 270] on li "B" at bounding box center [86, 264] width 54 height 15
type input "B"
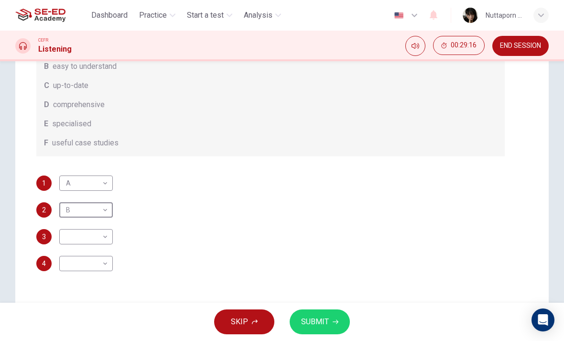
scroll to position [175, 0]
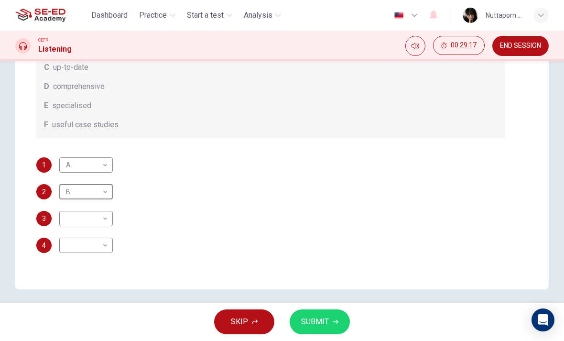
click at [104, 220] on body "This site uses cookies, as explained in our Privacy Policy . If you agree to th…" at bounding box center [282, 170] width 564 height 341
click at [101, 296] on li "E" at bounding box center [86, 294] width 54 height 15
type input "E"
click at [109, 245] on body "This site uses cookies, as explained in our Privacy Policy . If you agree to th…" at bounding box center [282, 170] width 564 height 341
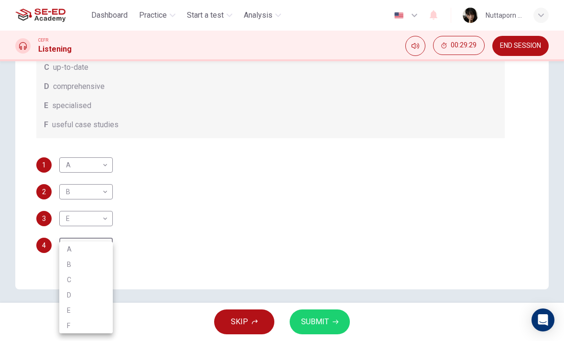
click at [99, 281] on li "C" at bounding box center [86, 279] width 54 height 15
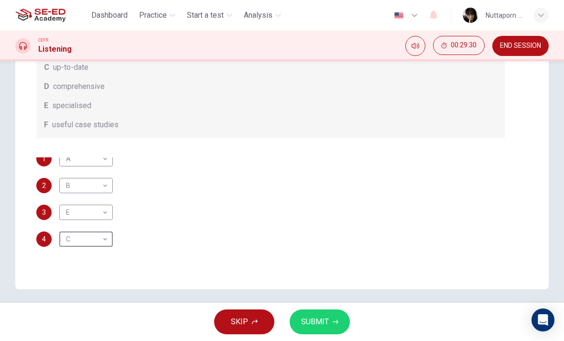
click at [96, 243] on body "This site uses cookies, as explained in our Privacy Policy . If you agree to th…" at bounding box center [282, 170] width 564 height 341
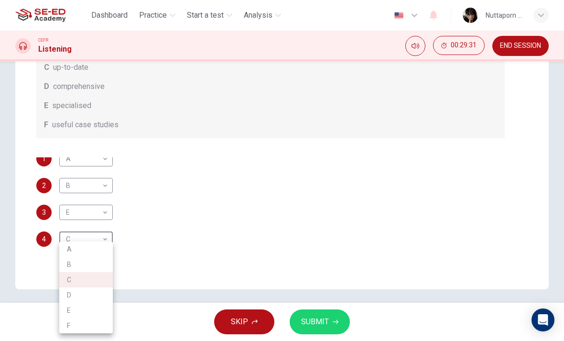
click at [82, 288] on li "D" at bounding box center [86, 294] width 54 height 15
type input "D"
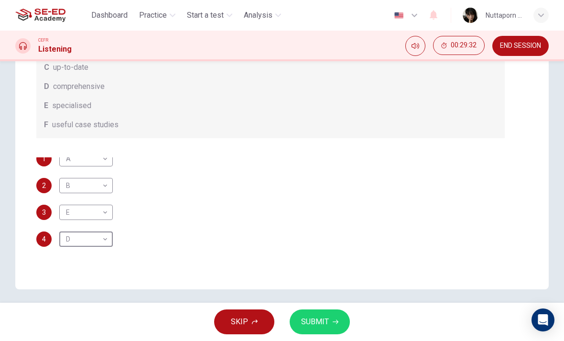
click at [324, 322] on span "SUBMIT" at bounding box center [315, 321] width 28 height 13
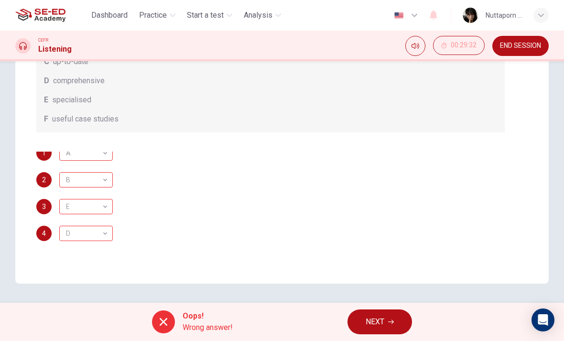
scroll to position [181, 0]
click at [524, 53] on button "END SESSION" at bounding box center [520, 46] width 56 height 20
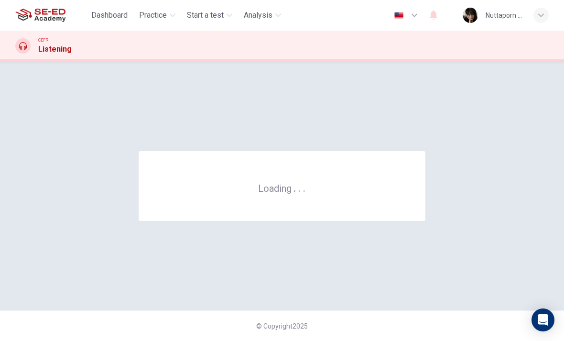
scroll to position [0, 0]
